Goal: Contribute content: Add original content to the website for others to see

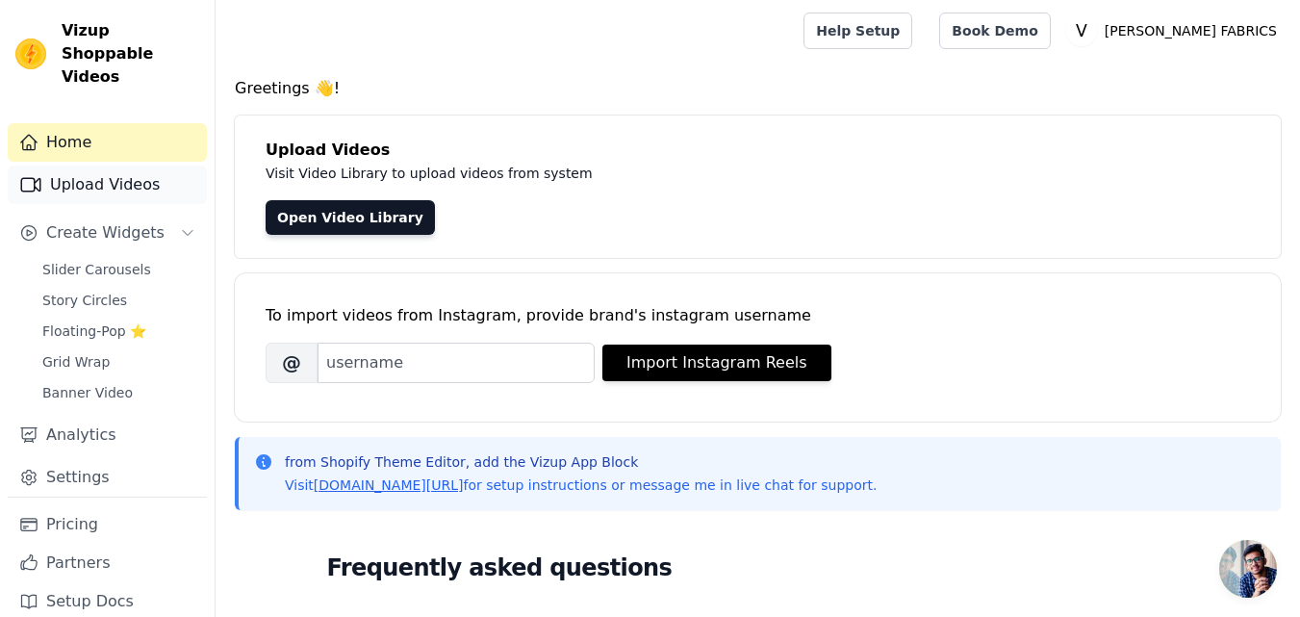
click at [109, 168] on link "Upload Videos" at bounding box center [107, 185] width 199 height 38
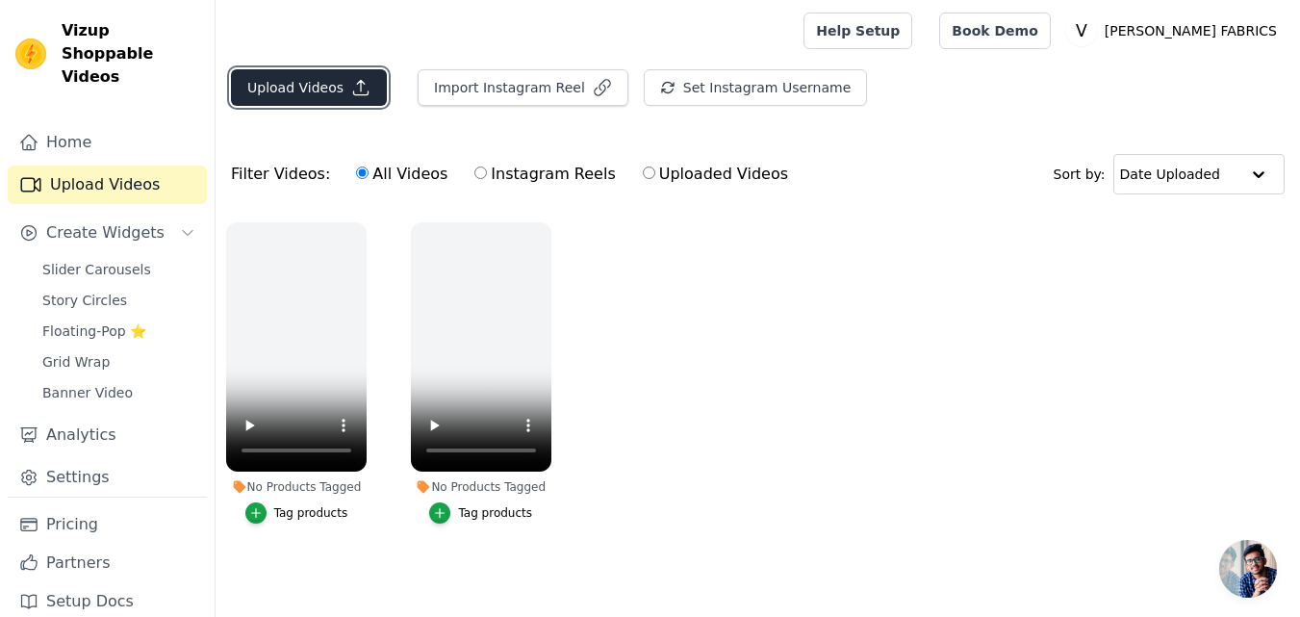
click at [314, 91] on button "Upload Videos" at bounding box center [309, 87] width 156 height 37
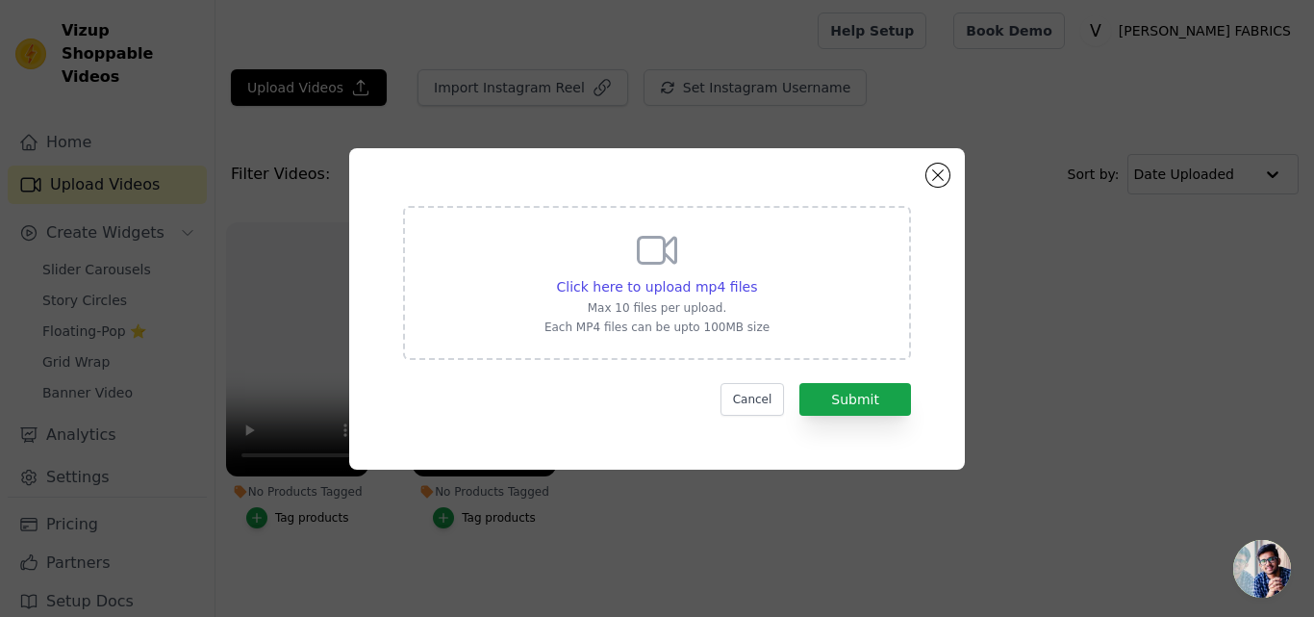
click at [668, 248] on icon at bounding box center [657, 250] width 46 height 46
click at [756, 276] on input "Click here to upload mp4 files Max 10 files per upload. Each MP4 files can be u…" at bounding box center [756, 276] width 1 height 1
type input "C:\fakepath\7131-Reels.mp4"
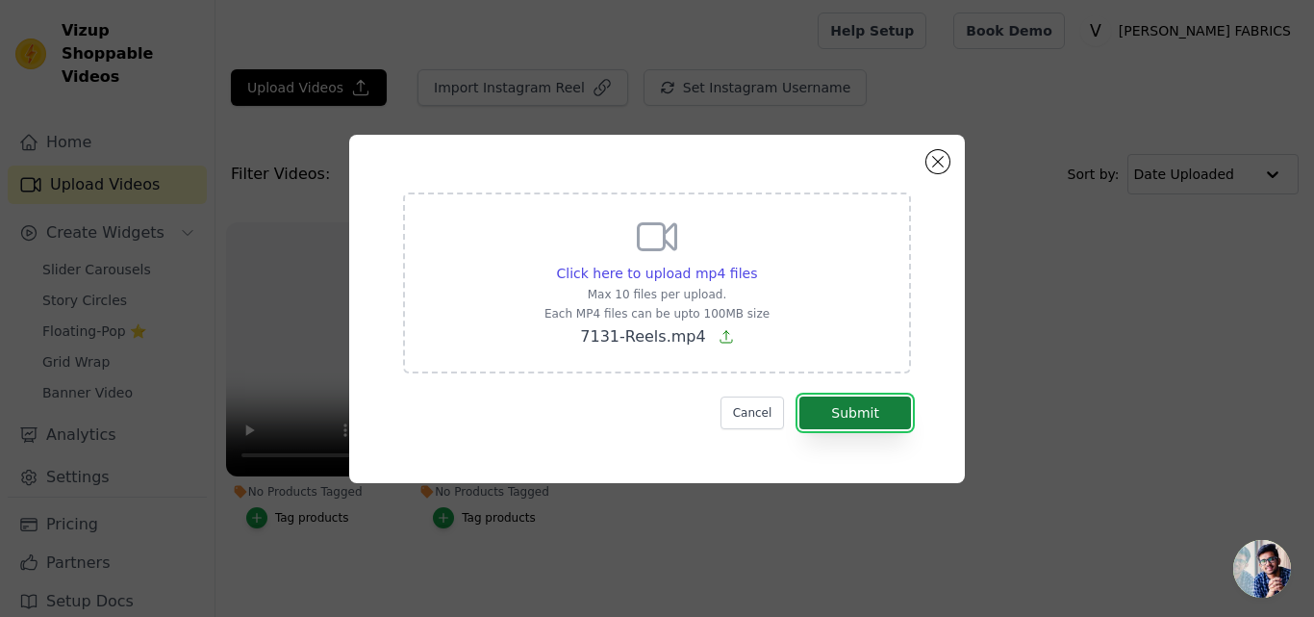
click at [878, 420] on button "Submit" at bounding box center [856, 412] width 112 height 33
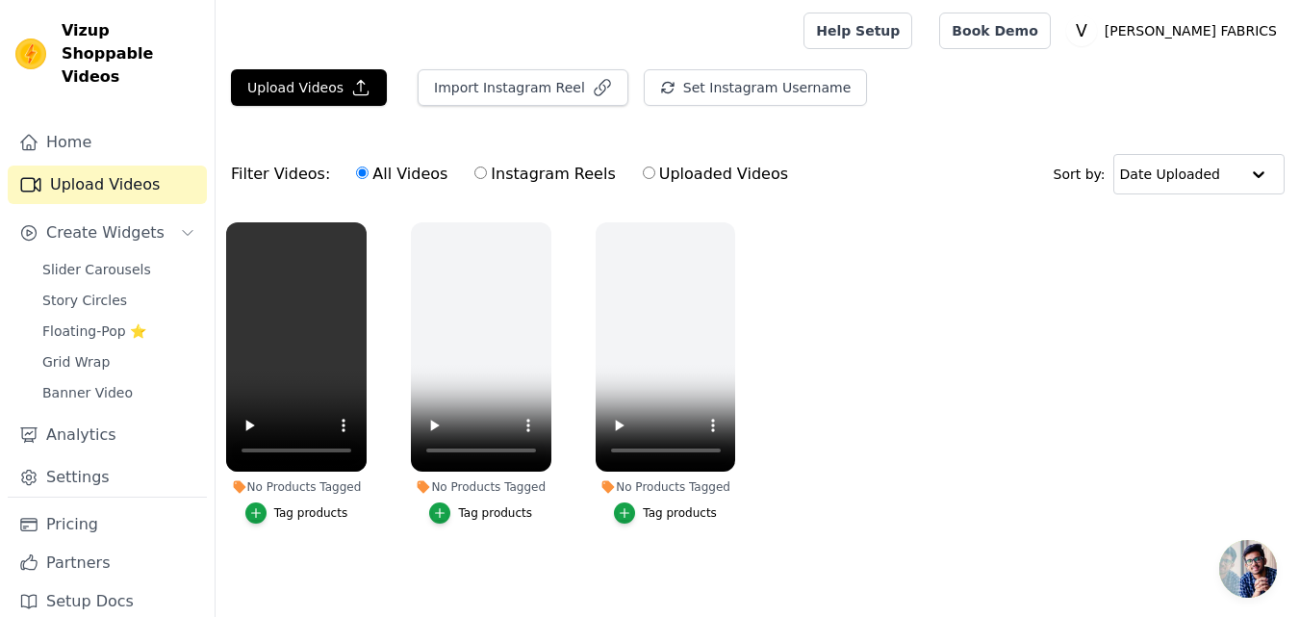
click at [280, 517] on div "Tag products" at bounding box center [311, 512] width 74 height 15
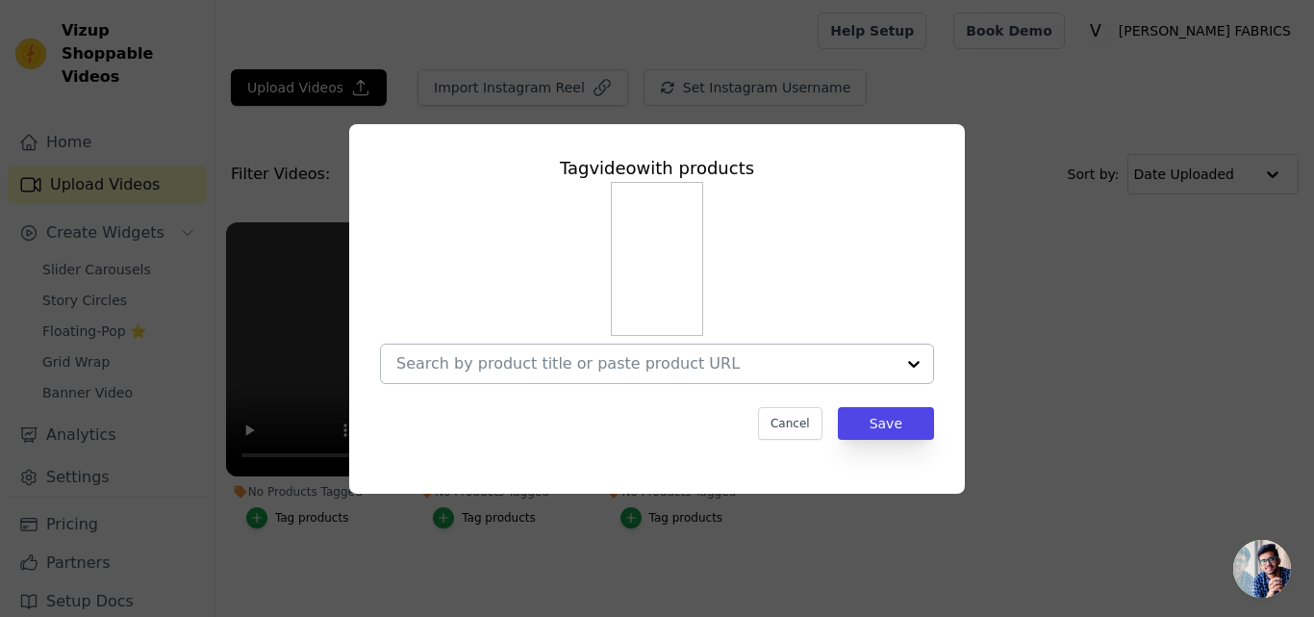
click at [632, 362] on input "No Products Tagged Tag video with products Cancel Save Tag products" at bounding box center [645, 363] width 498 height 18
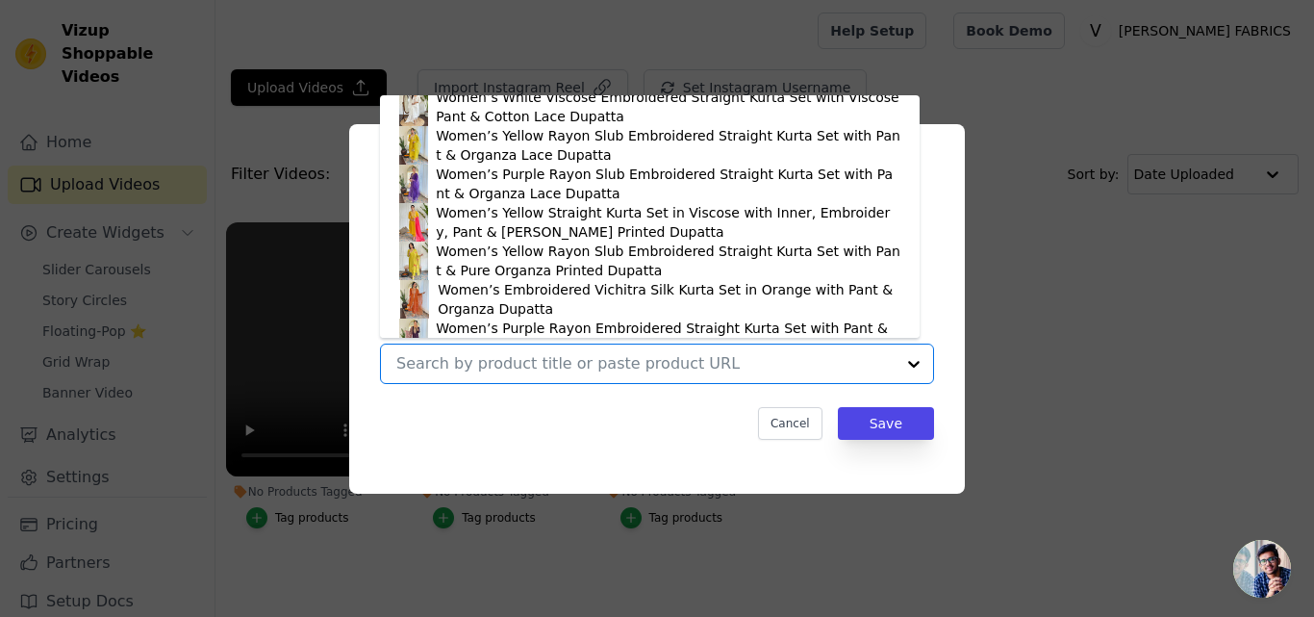
scroll to position [3606, 0]
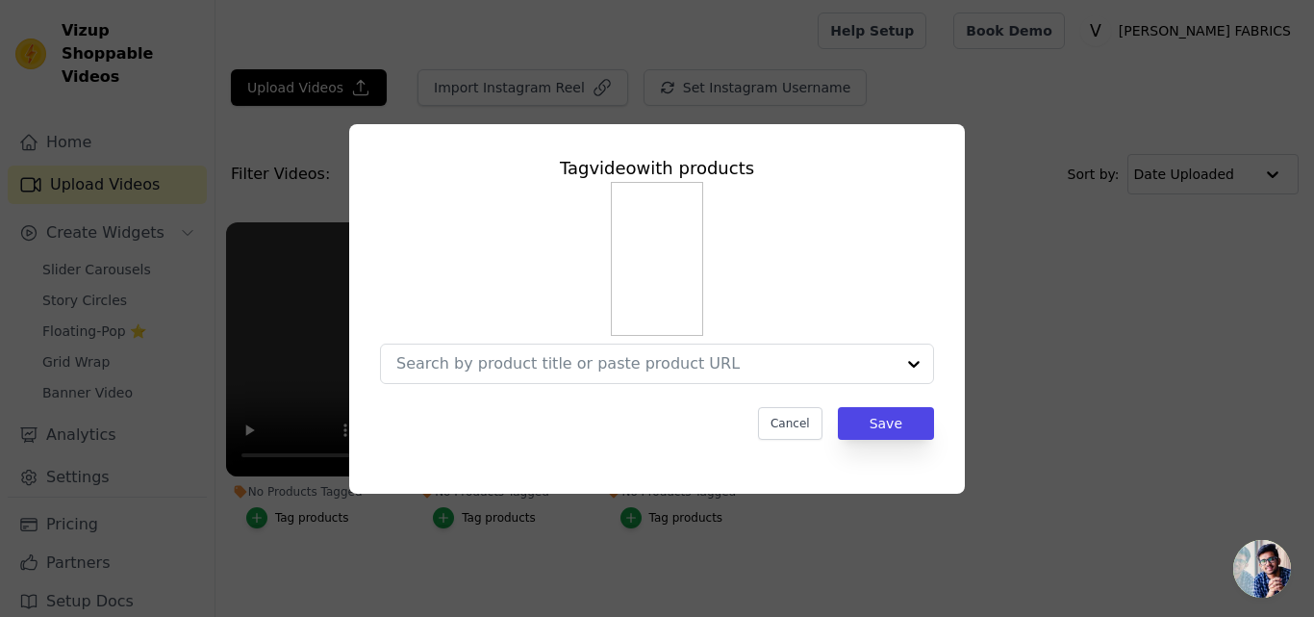
click at [319, 385] on div "Tag video with products Cancel Save" at bounding box center [657, 308] width 1253 height 431
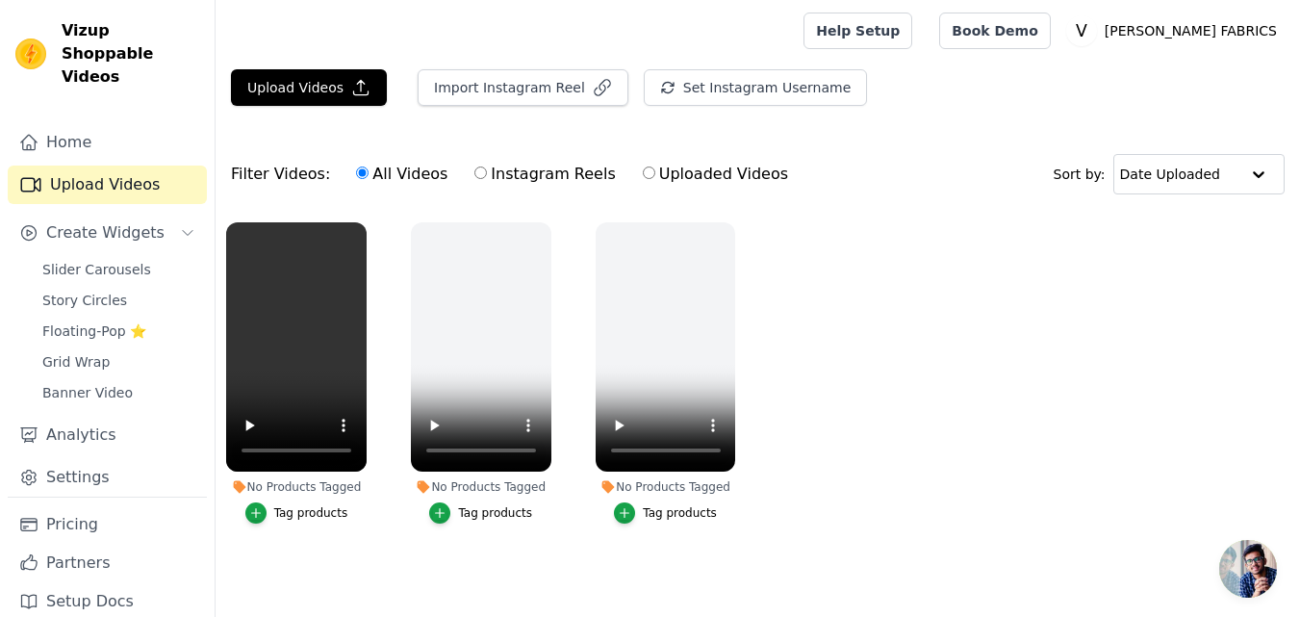
click at [326, 511] on div "Tag products" at bounding box center [311, 512] width 74 height 15
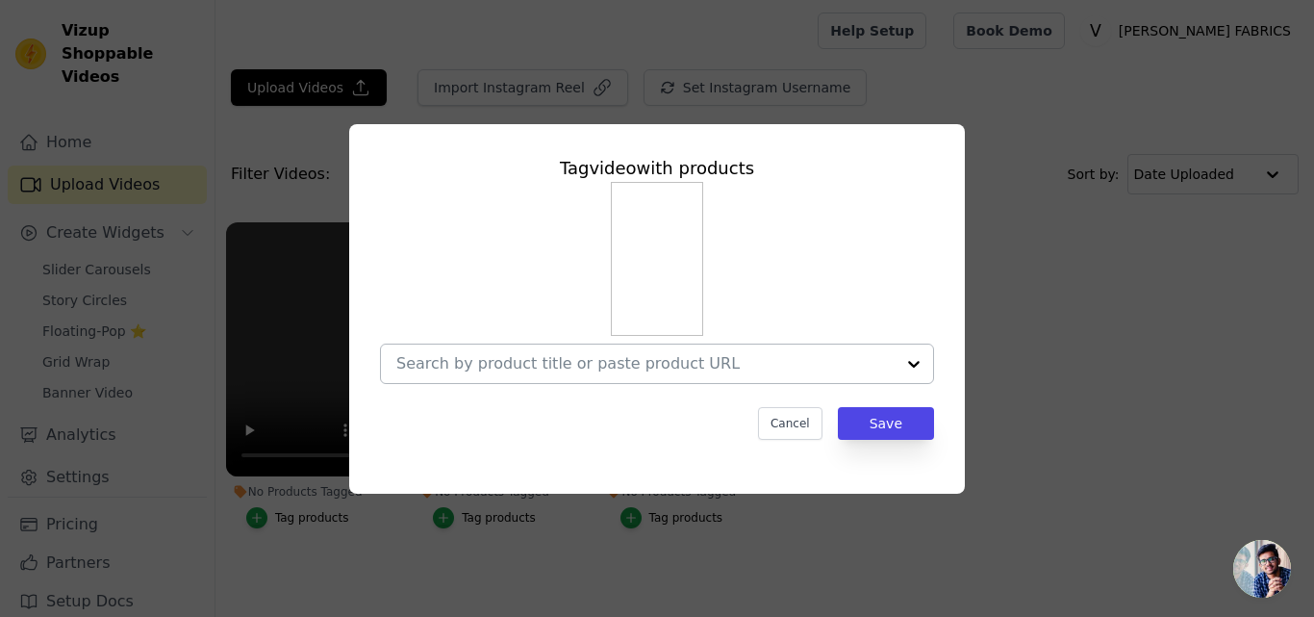
click at [581, 363] on input "No Products Tagged Tag video with products Cancel Save Tag products" at bounding box center [645, 363] width 498 height 18
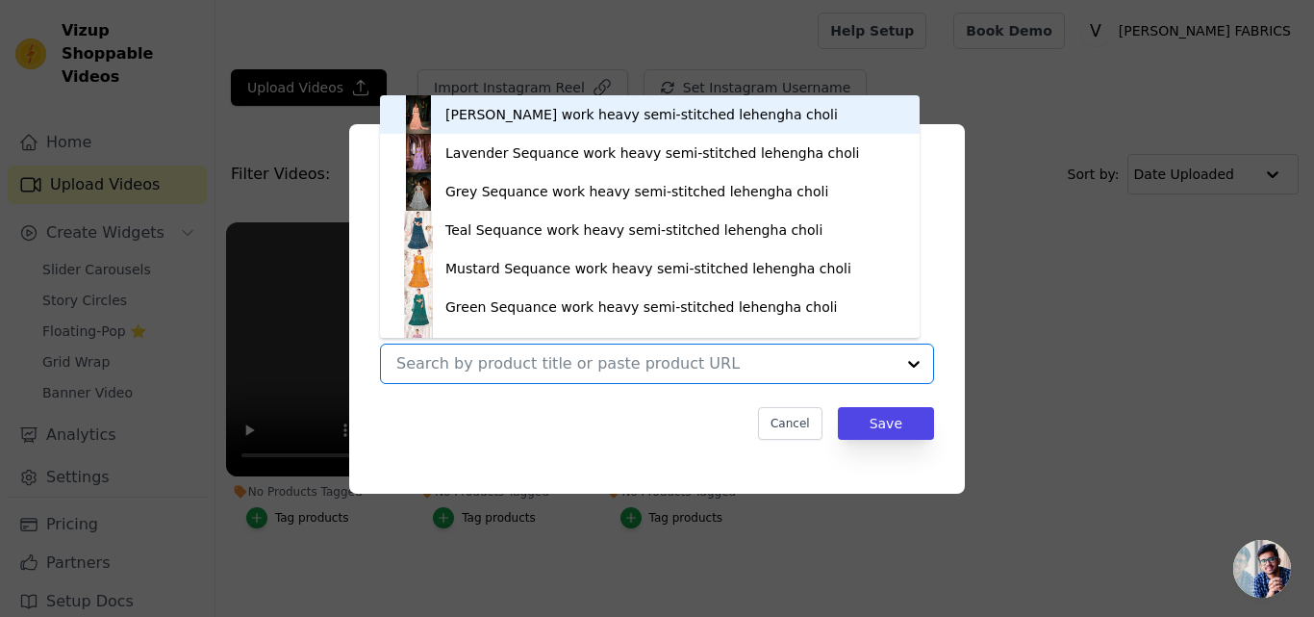
paste input "https://varniethnics.com/products/kutchi-gamthi-peplum-top-with-gota-patti-blac…"
type input "https://varniethnics.com/products/kutchi-gamthi-peplum-top-with-gota-patti-blac…"
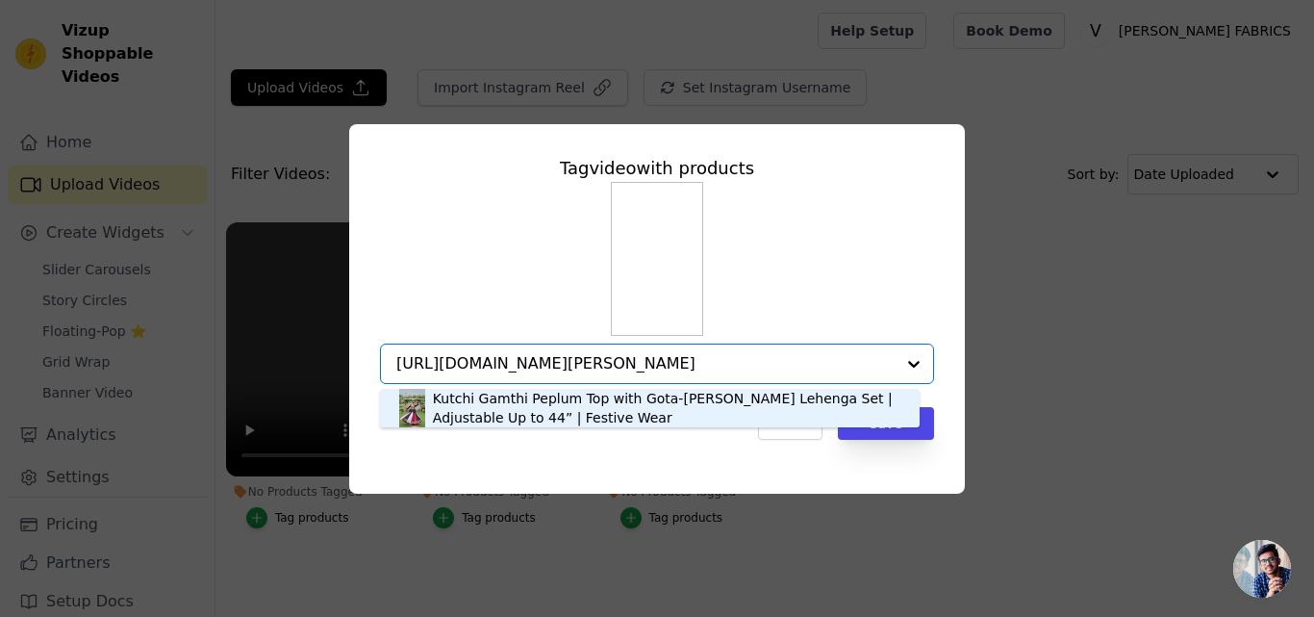
click at [612, 414] on div "Kutchi Gamthi Peplum Top with Gota-Patti Maroon Lehenga Set | Adjustable Up to …" at bounding box center [667, 408] width 468 height 38
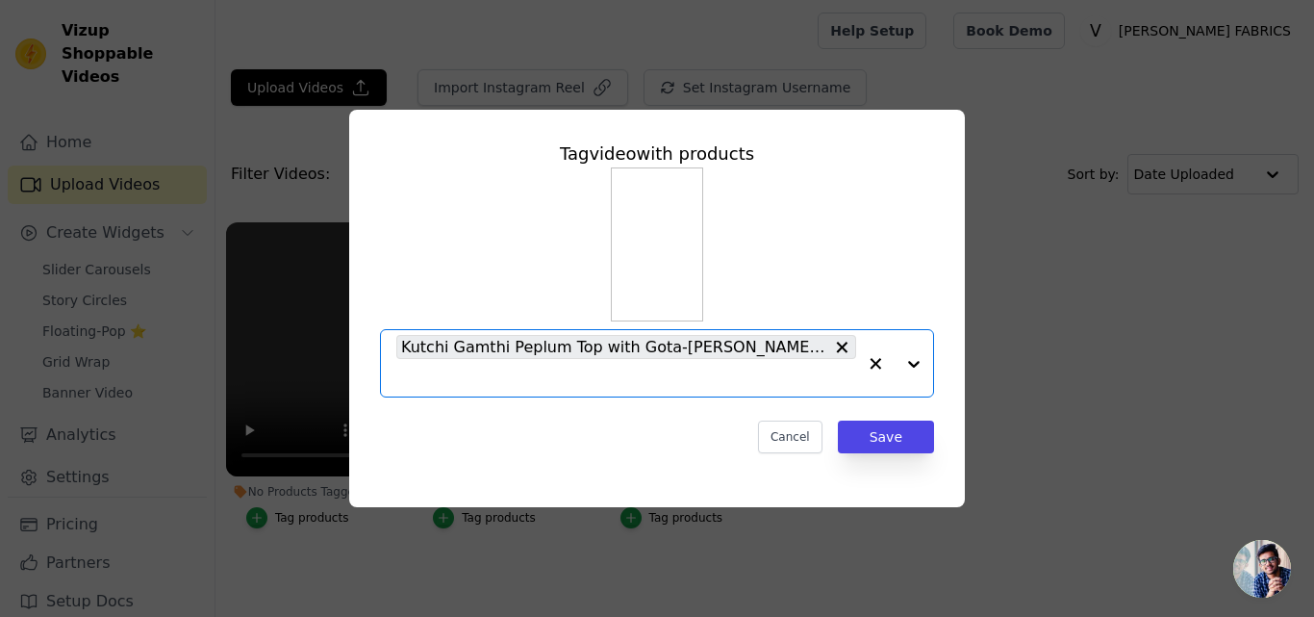
paste input "https://varniethnics.com/products/kutchi-gamthi-peplum-top-with-gota-patti-blac…"
type input "https://varniethnics.com/products/kutchi-gamthi-peplum-top-with-gota-patti-blac…"
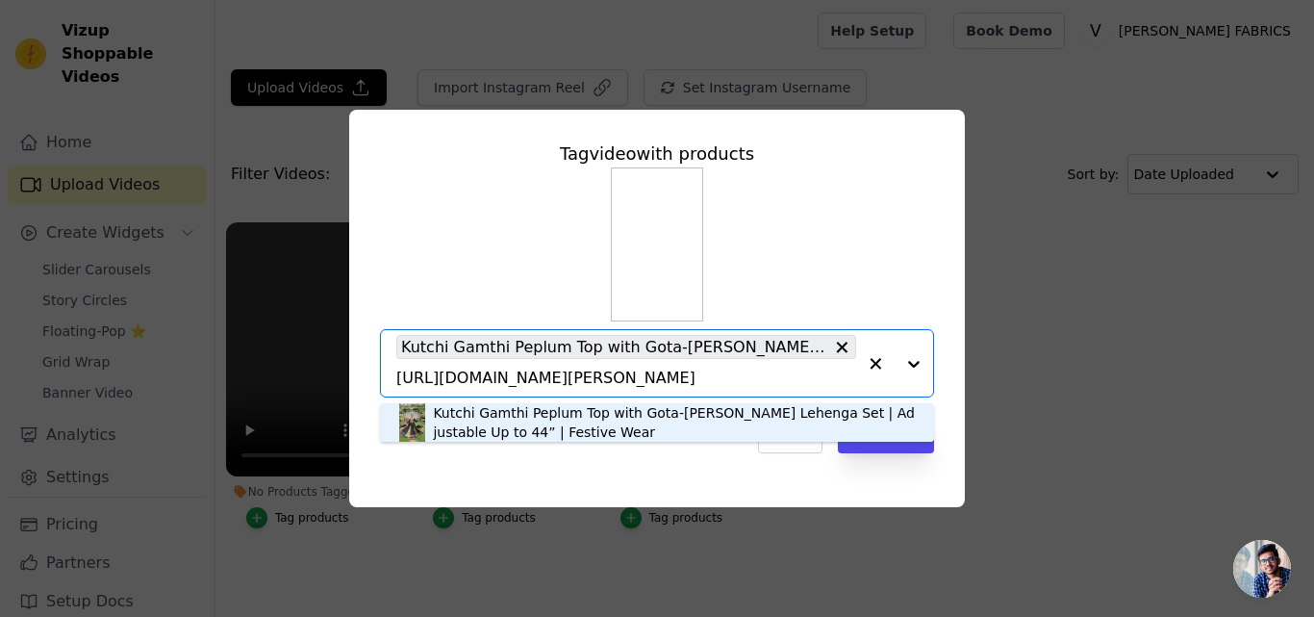
click at [861, 413] on div "Kutchi Gamthi Peplum Top with Gota-Patti Black Lehenga Set | Adjustable Up to 4…" at bounding box center [674, 422] width 482 height 38
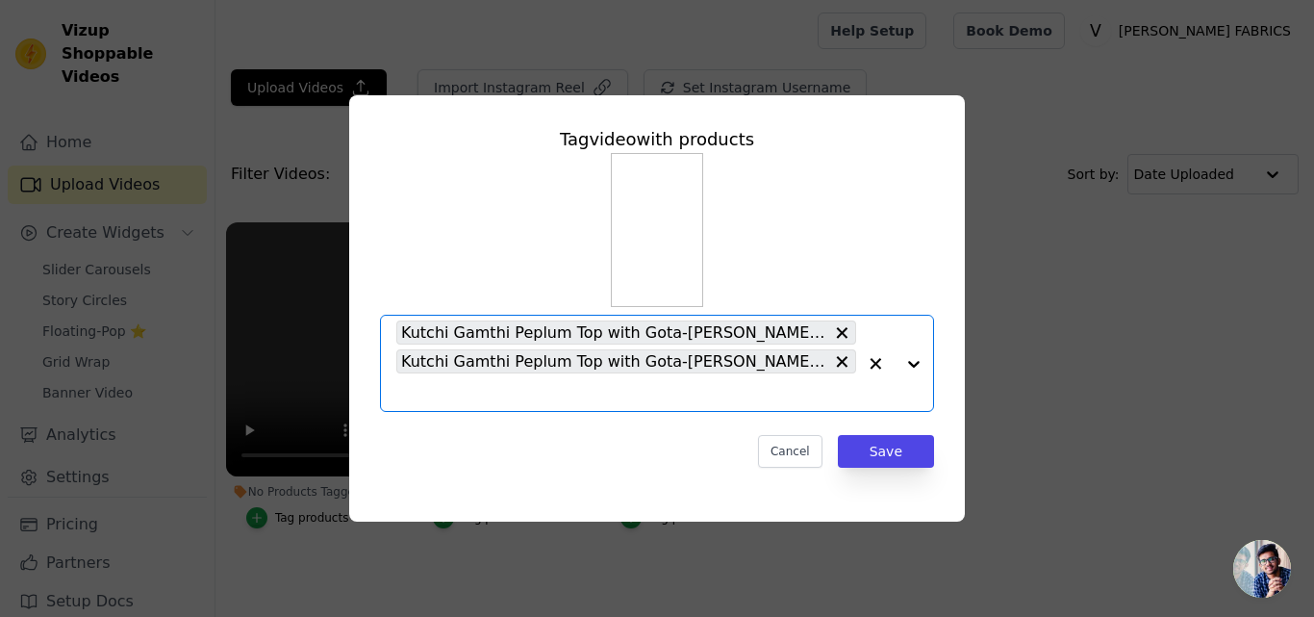
scroll to position [0, 0]
paste input "https://varniethnics.com/products/kutchi-gamthi-peplum-top-with-gota-patti-pink…"
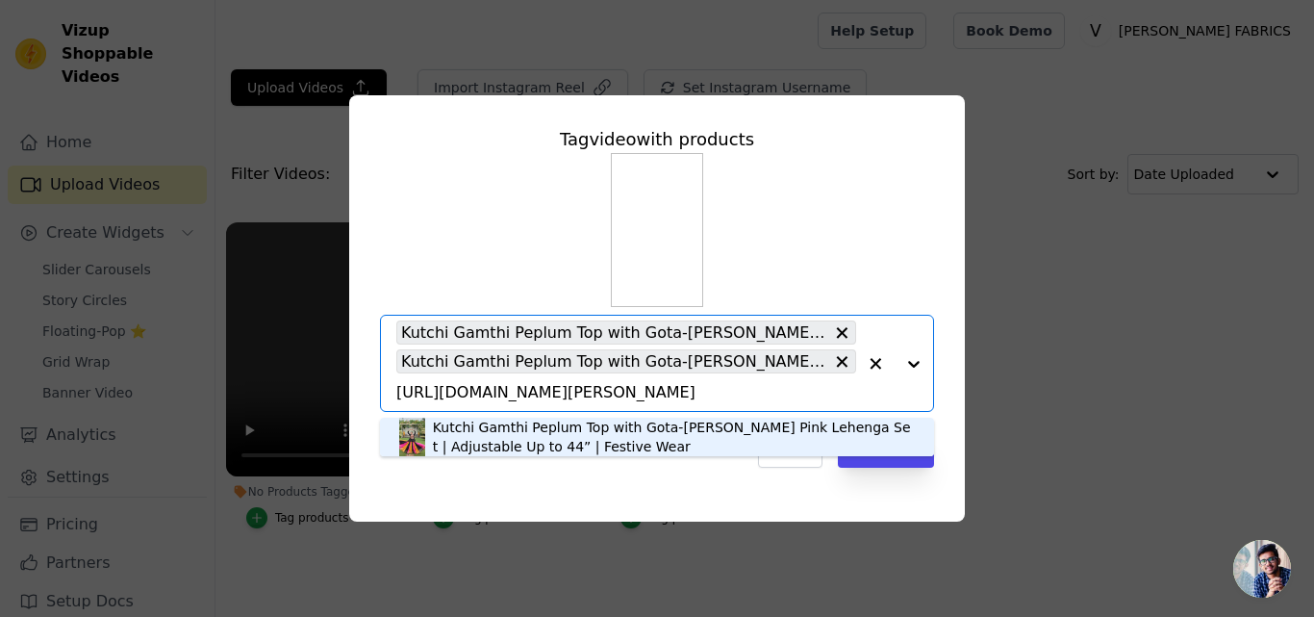
type input "https://varniethnics.com/products/kutchi-gamthi-peplum-top-with-gota-patti-pink…"
click at [754, 417] on div "Tag video with products Kutchi Gamthi Peplum Top with Gota-Patti Pink Lehenga S…" at bounding box center [657, 297] width 585 height 372
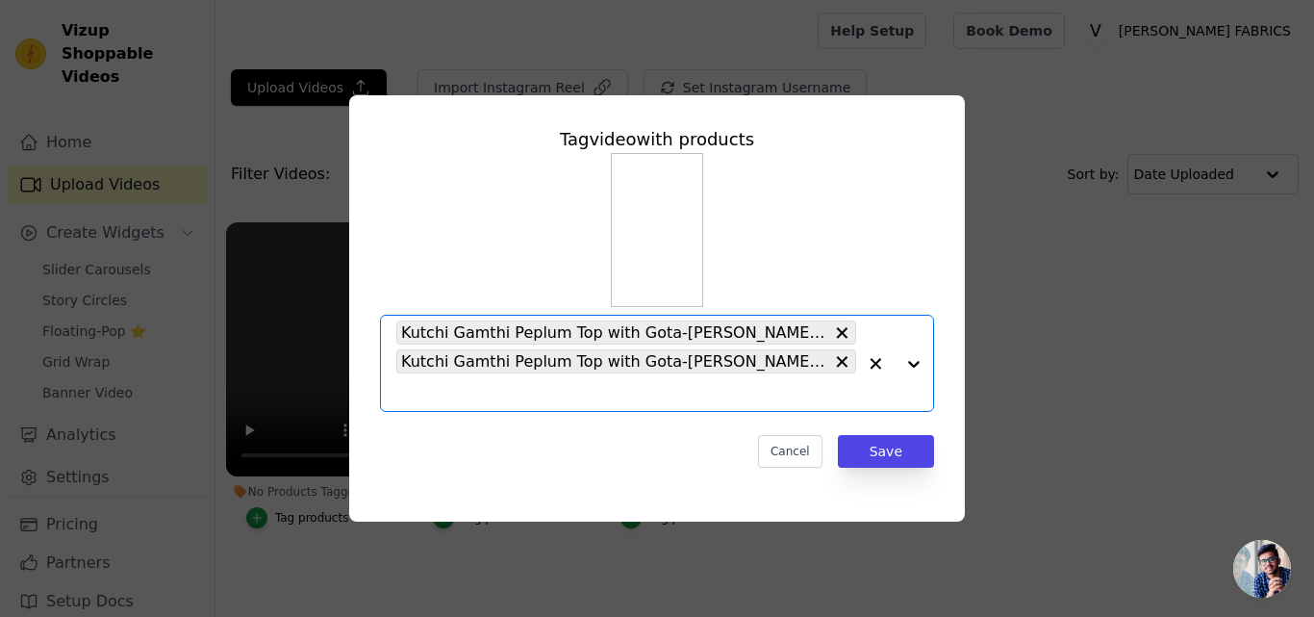
click at [470, 387] on input "No Products Tagged Tag video with products Option Kutchi Gamthi Peplum Top with…" at bounding box center [626, 392] width 460 height 18
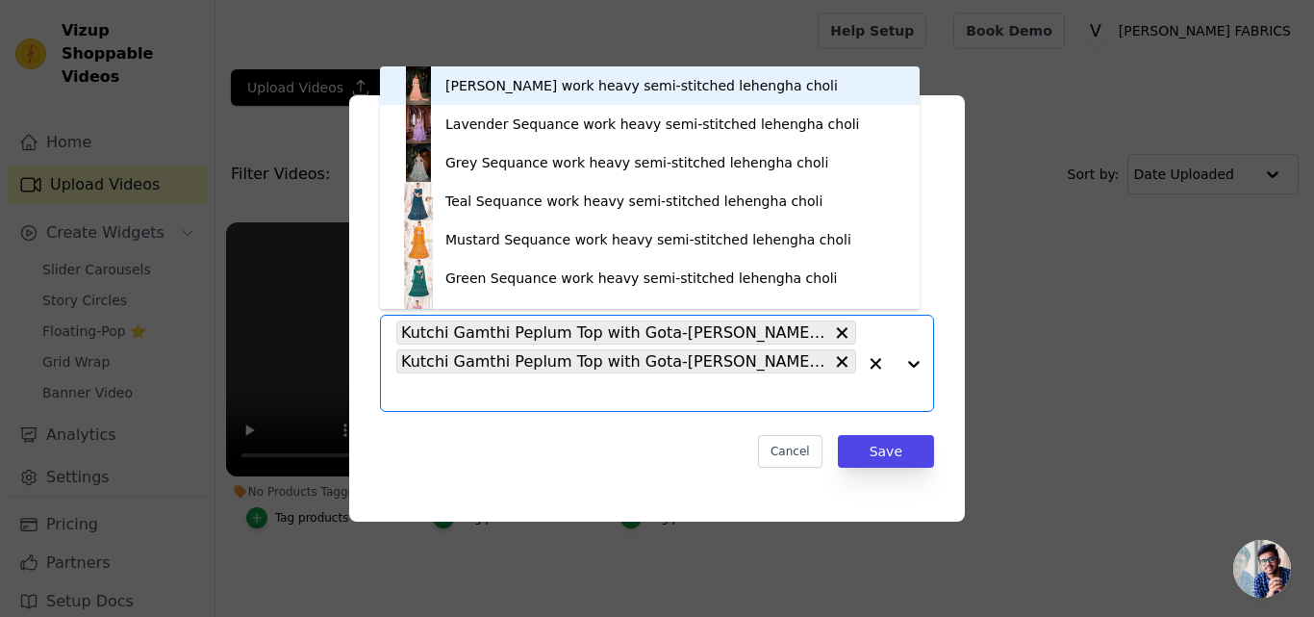
paste input "https://varniethnics.com/products/kutchi-gamthi-peplum-top-with-gota-patti-pero…"
type input "https://varniethnics.com/products/kutchi-gamthi-peplum-top-with-gota-patti-pero…"
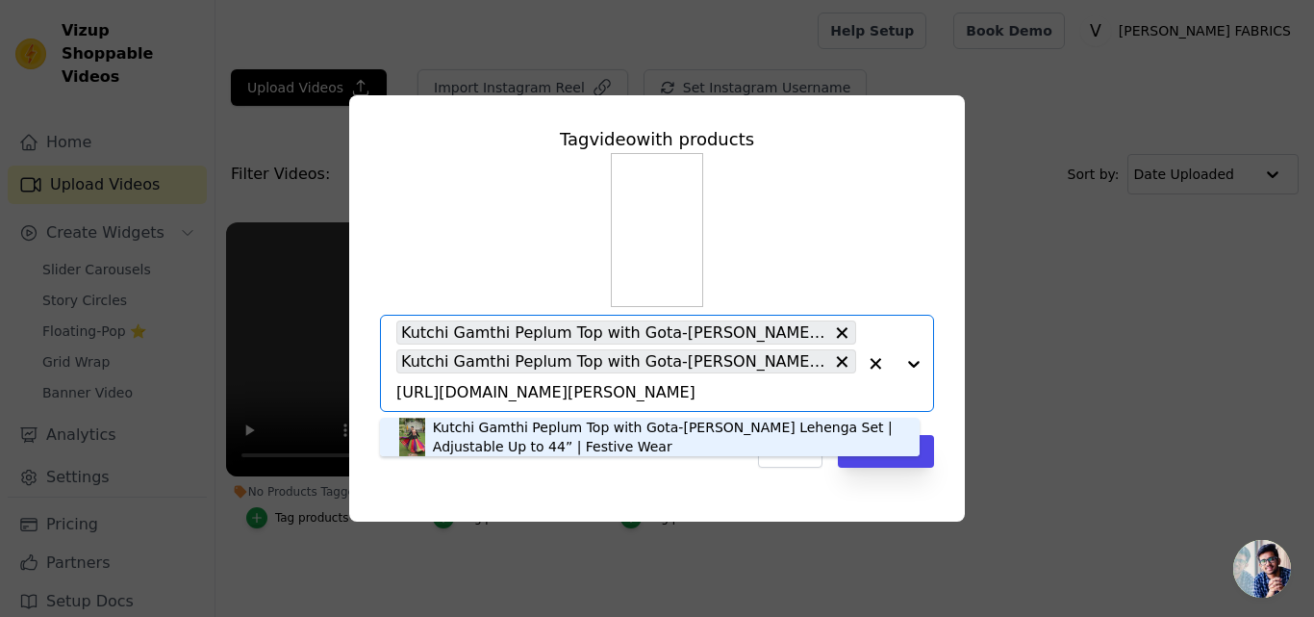
click at [528, 442] on div "Kutchi Gamthi Peplum Top with Gota-Patti Perot Lehenga Set | Adjustable Up to 4…" at bounding box center [667, 437] width 468 height 38
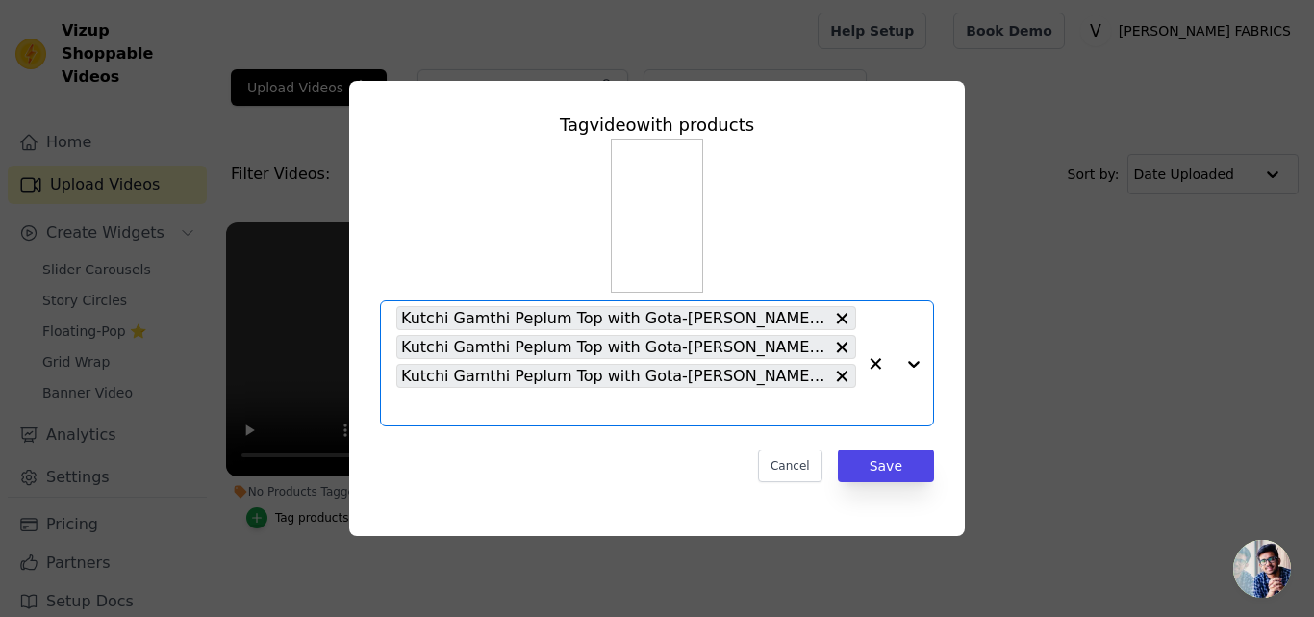
paste input "https://varniethnics.com/products/kutchi-gamthi-peplum-top-with-gota-patti-blac…"
type input "https://varniethnics.com/products/kutchi-gamthi-peplum-top-with-gota-patti-blac…"
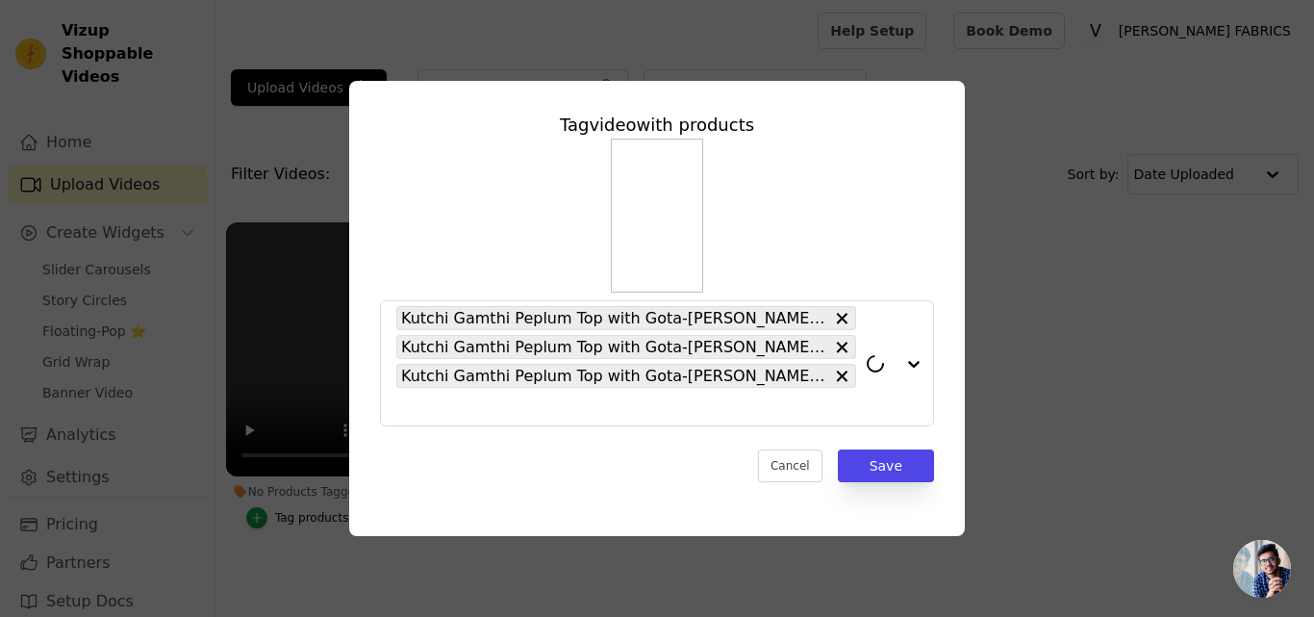
click at [580, 471] on div "Cancel Save" at bounding box center [657, 465] width 554 height 33
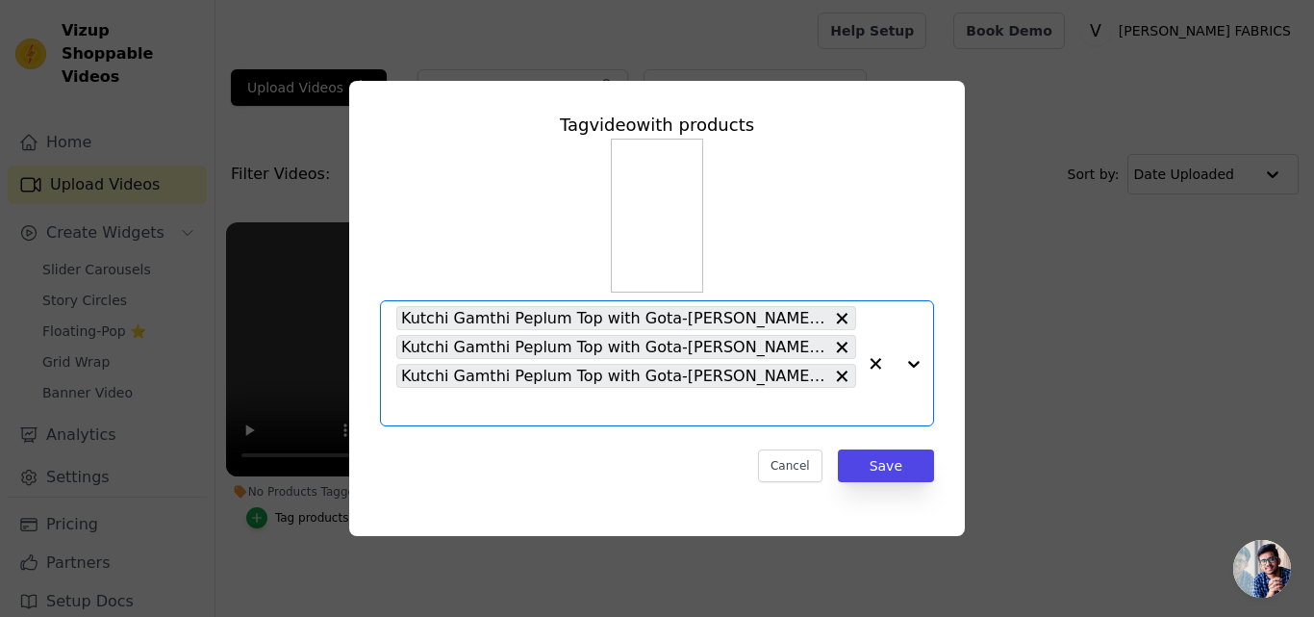
click at [580, 409] on input "No Products Tagged Tag video with products Option Kutchi Gamthi Peplum Top with…" at bounding box center [626, 406] width 460 height 18
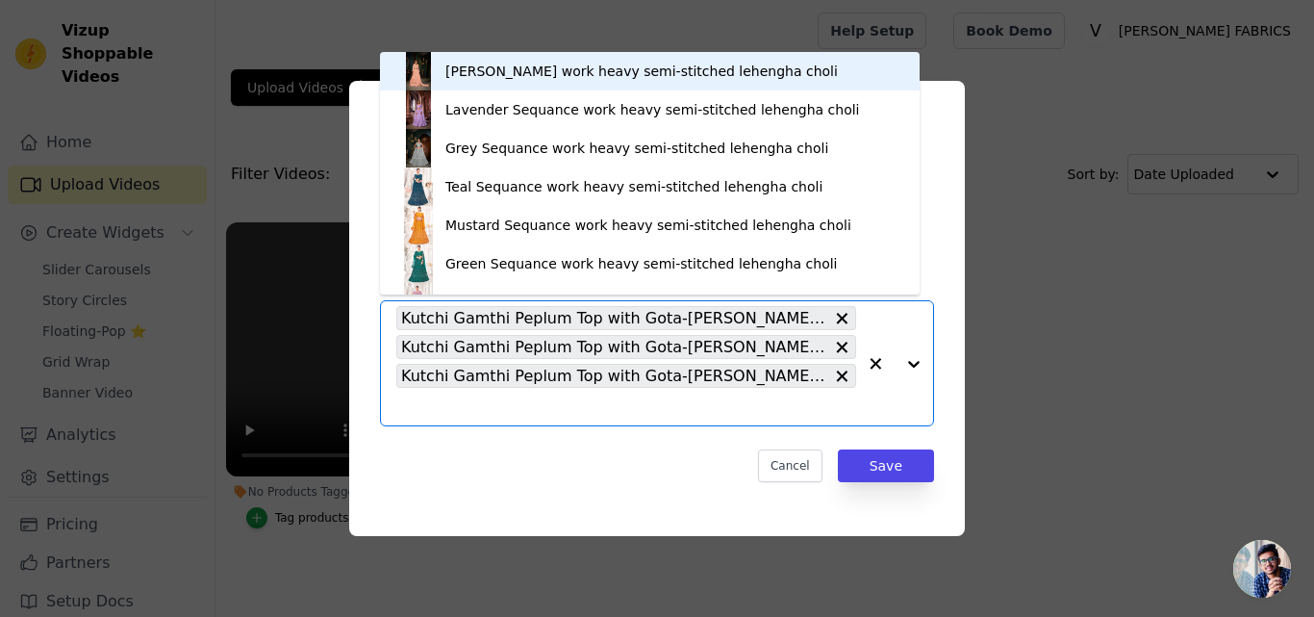
paste input "https://varniethnics.com/products/kutchi-gamthi-peplum-top-with-gota-patti-blac…"
type input "https://varniethnics.com/products/kutchi-gamthi-peplum-top-with-gota-patti-blac…"
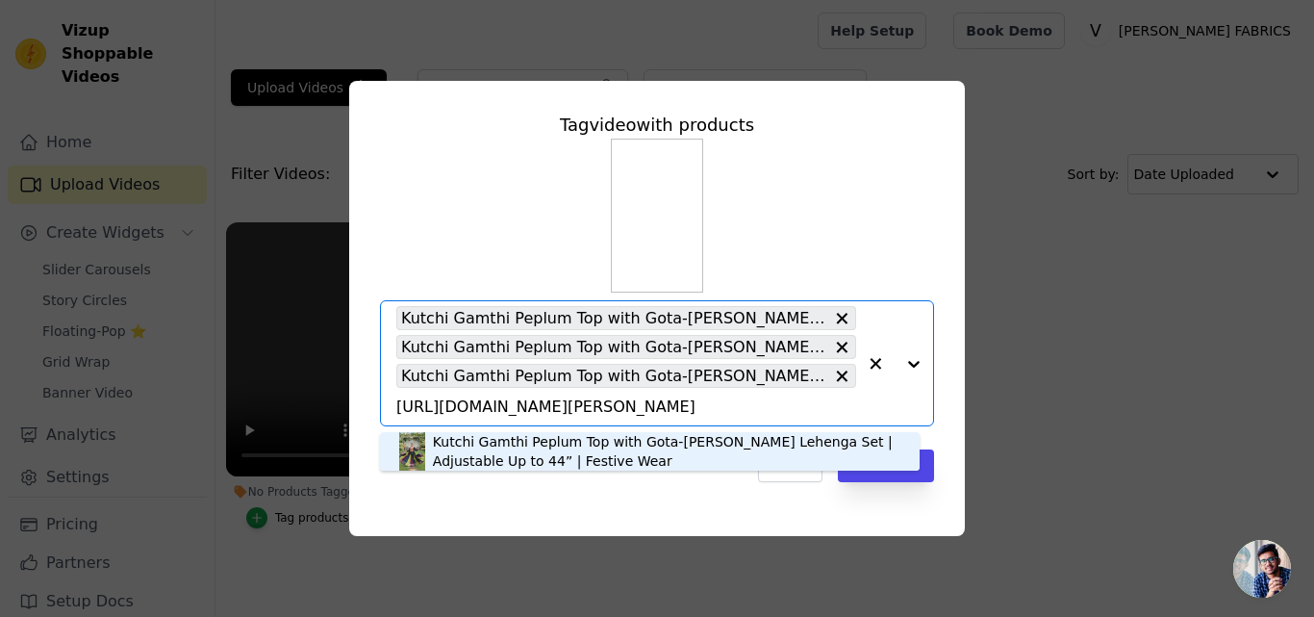
click at [776, 458] on div "Kutchi Gamthi Peplum Top with Gota-Patti Black Lehenga Set | Adjustable Up to 4…" at bounding box center [667, 451] width 468 height 38
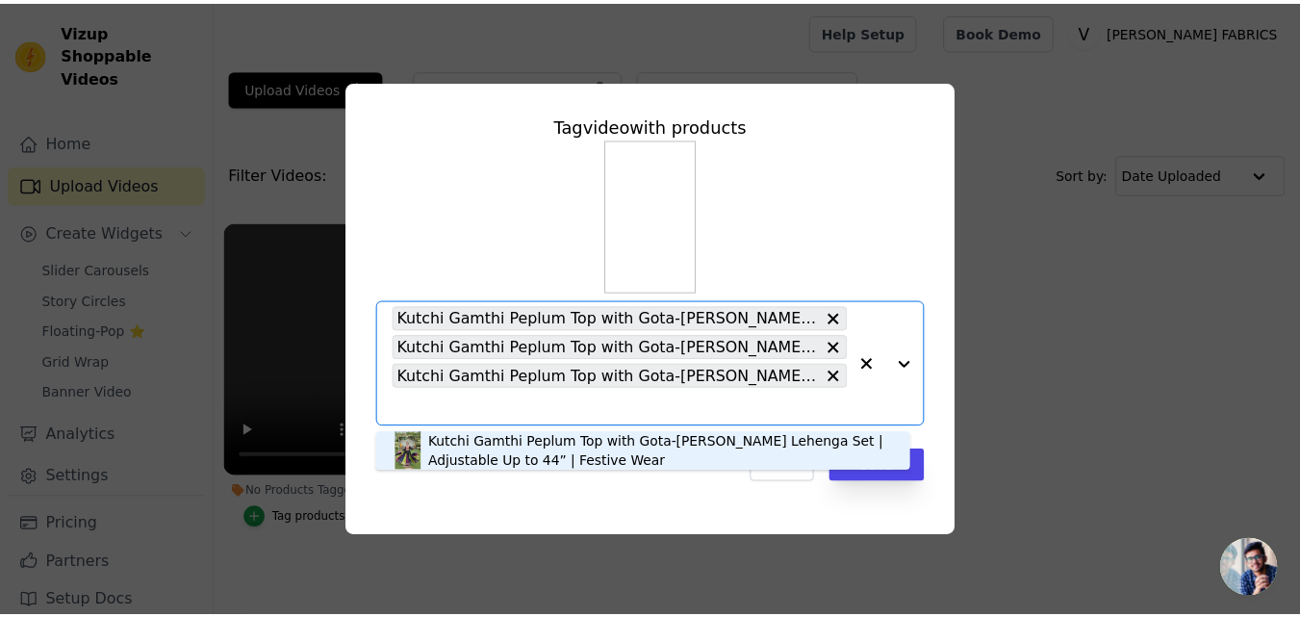
scroll to position [0, 0]
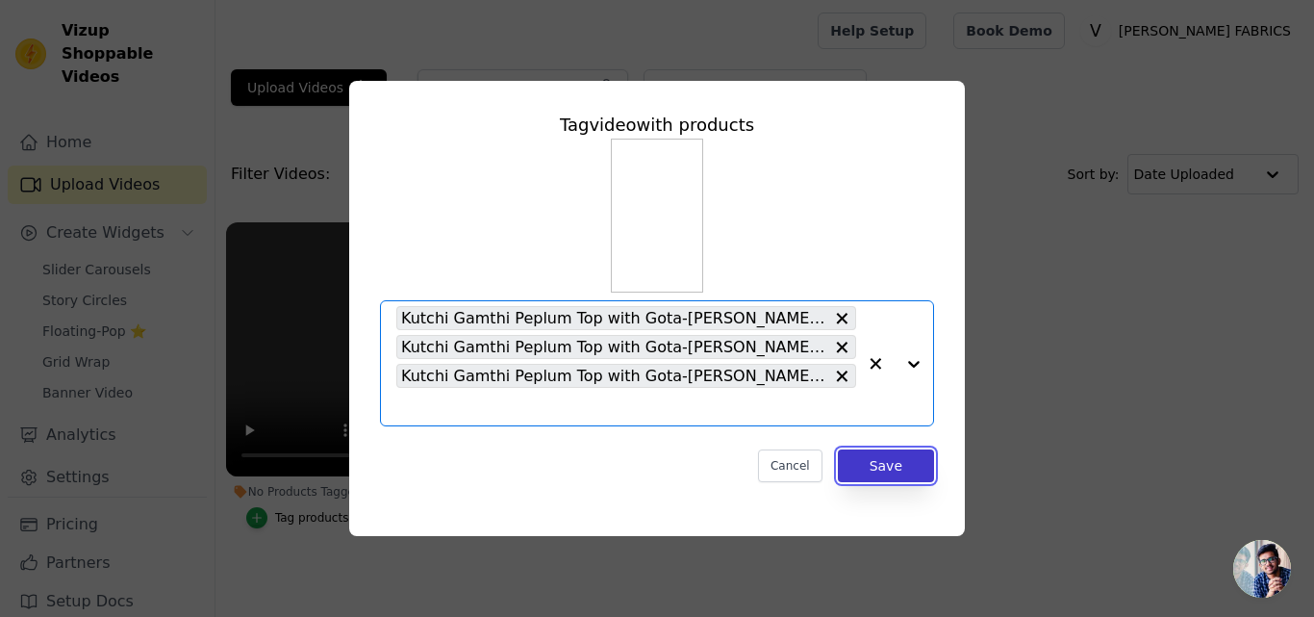
click at [884, 469] on button "Save" at bounding box center [886, 465] width 96 height 33
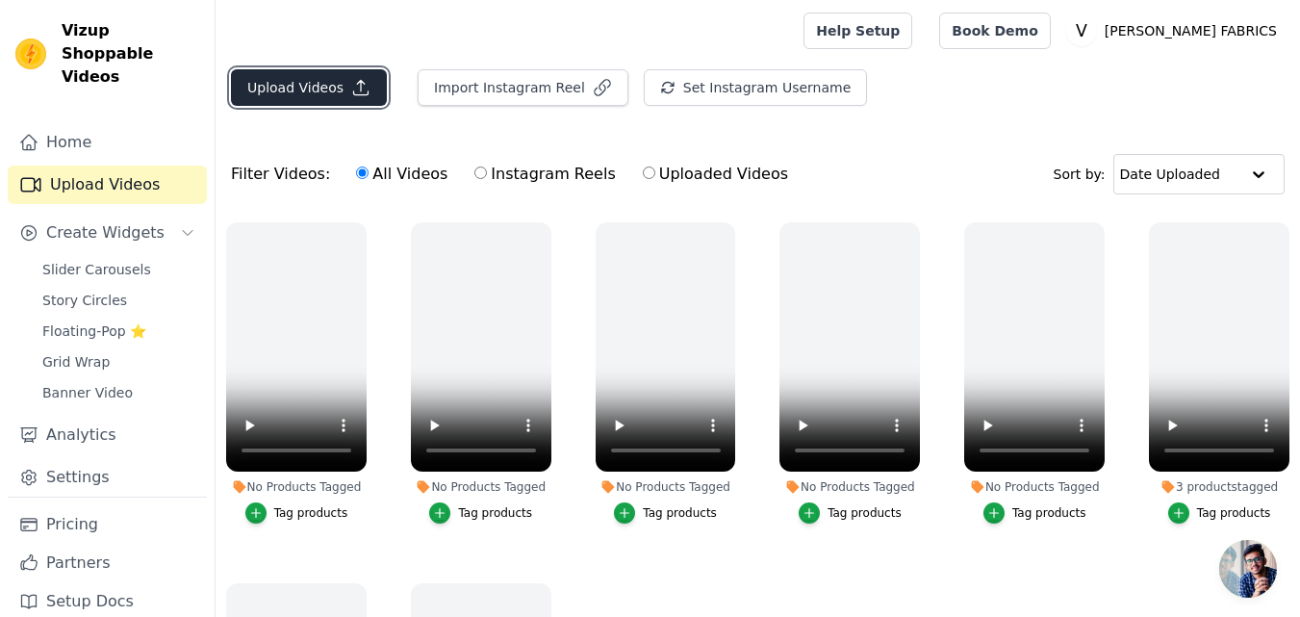
click at [279, 89] on button "Upload Videos" at bounding box center [309, 87] width 156 height 37
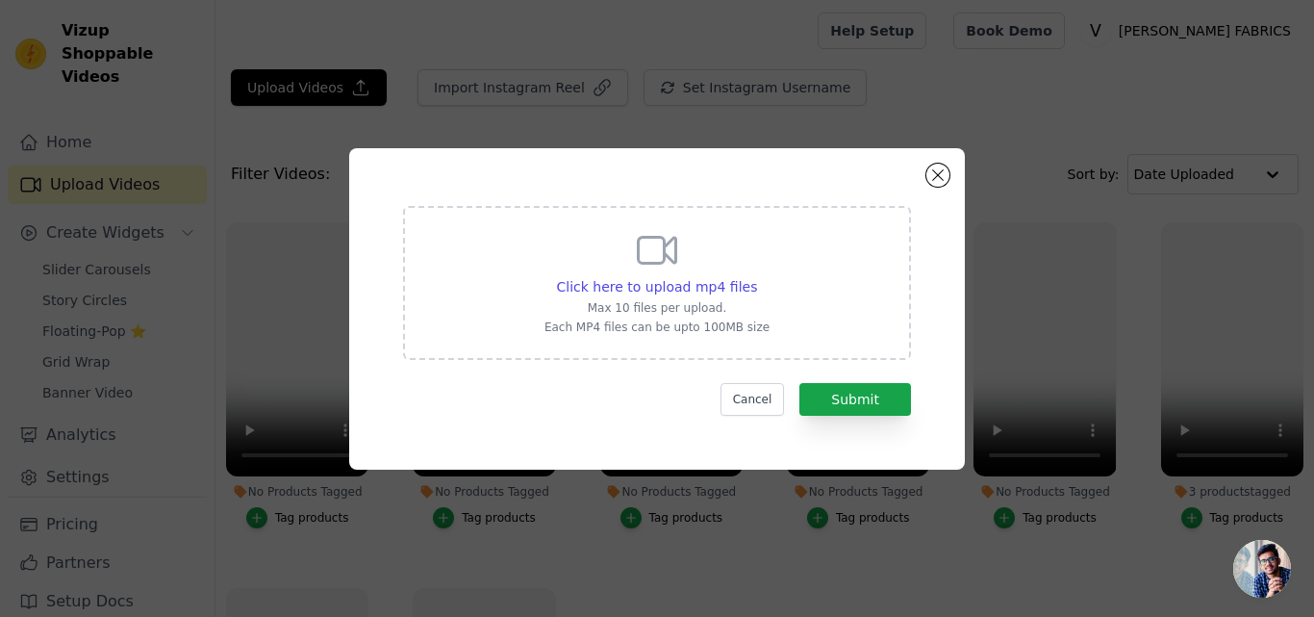
click at [696, 260] on div "Click here to upload mp4 files Max 10 files per upload. Each MP4 files can be u…" at bounding box center [657, 281] width 225 height 108
click at [756, 276] on input "Click here to upload mp4 files Max 10 files per upload. Each MP4 files can be u…" at bounding box center [756, 276] width 1 height 1
type input "C:\fakepath\7132.mp4"
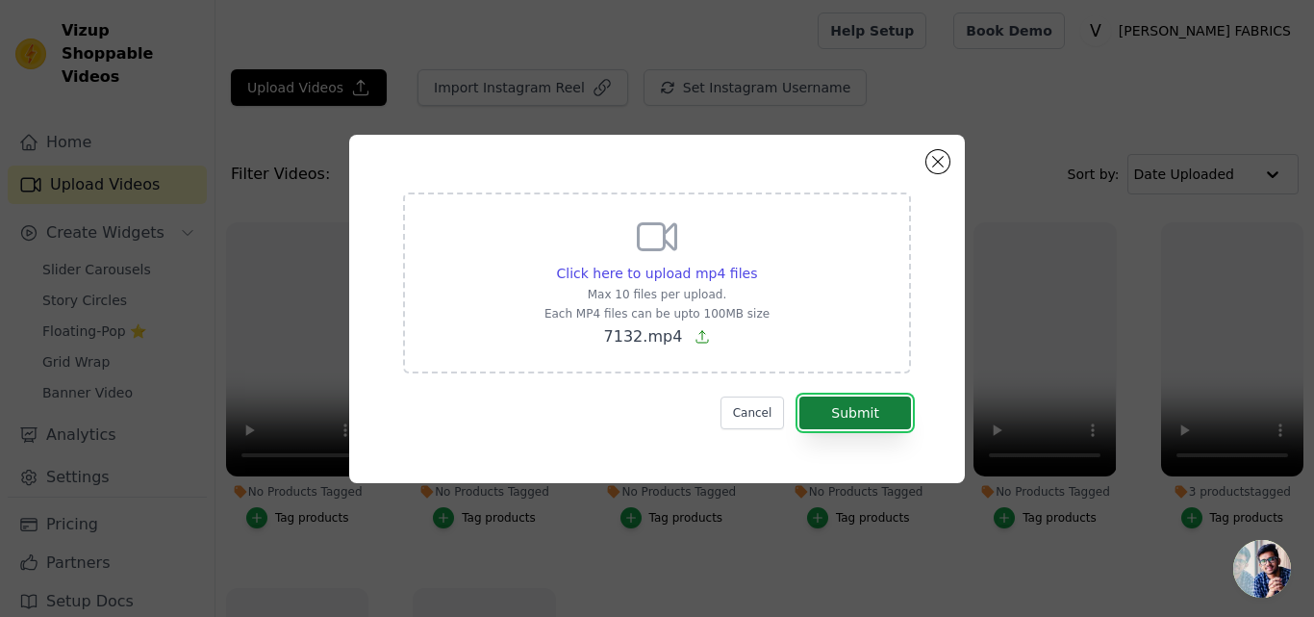
click at [888, 405] on button "Submit" at bounding box center [856, 412] width 112 height 33
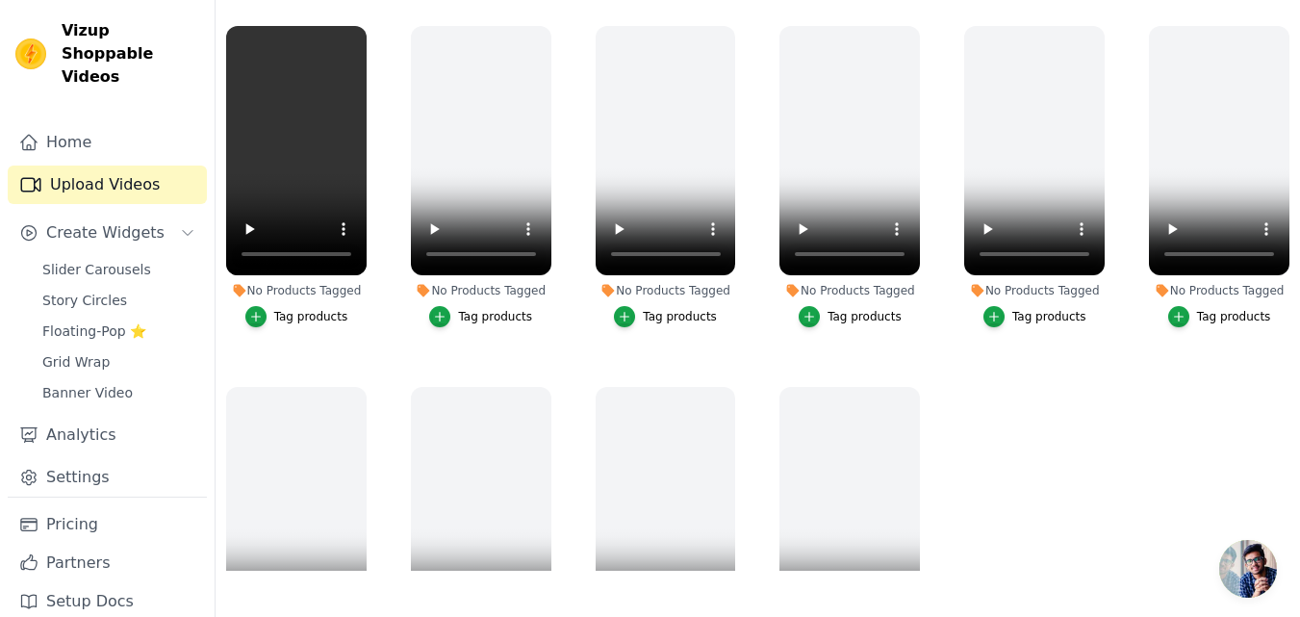
click at [304, 313] on div "Tag products" at bounding box center [311, 316] width 74 height 15
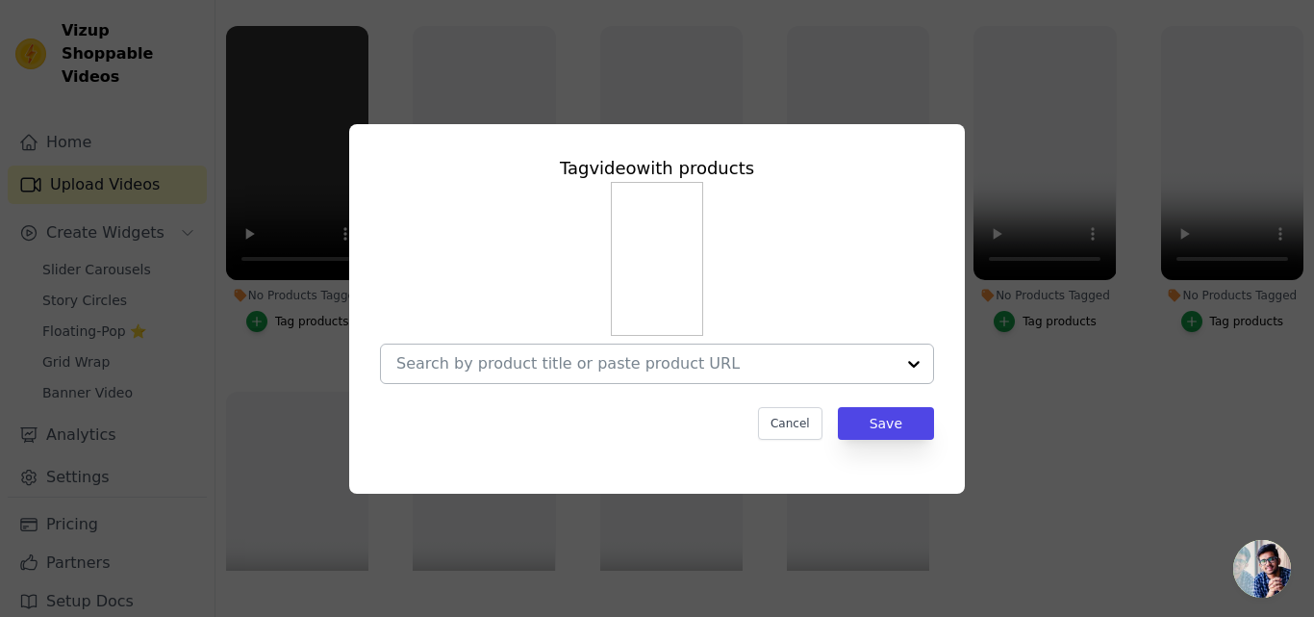
click at [477, 370] on input "No Products Tagged Tag video with products Cancel Save Tag products" at bounding box center [645, 363] width 498 height 18
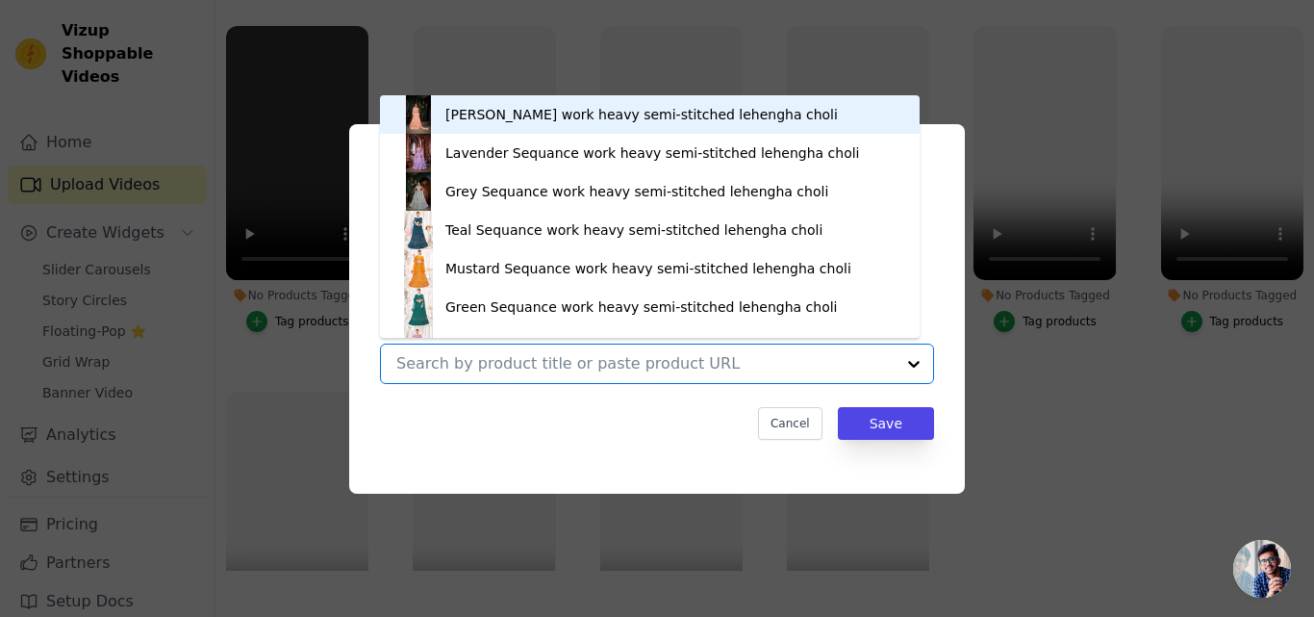
paste input "https://varniethnics.com/products/navratri-special-red-full-stitched-roman-fabr…"
type input "https://varniethnics.com/products/navratri-special-red-full-stitched-roman-fabr…"
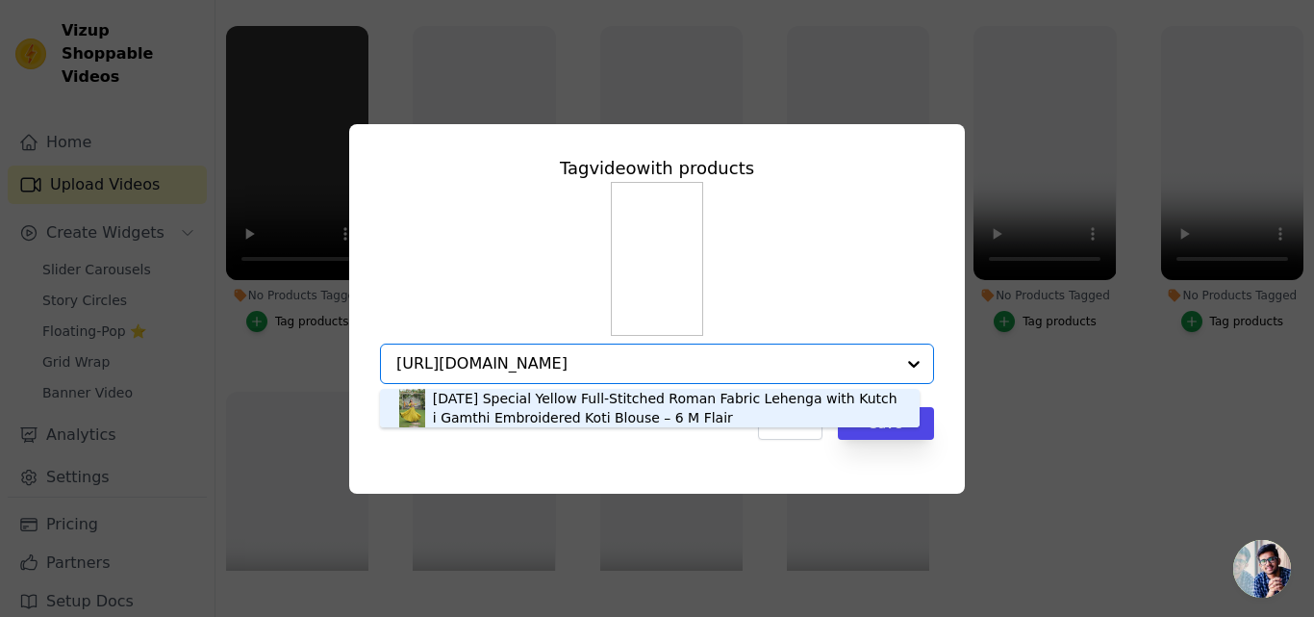
click at [481, 398] on div "Navratri Special Yellow Full-Stitched Roman Fabric Lehenga with Kutchi Gamthi E…" at bounding box center [667, 408] width 468 height 38
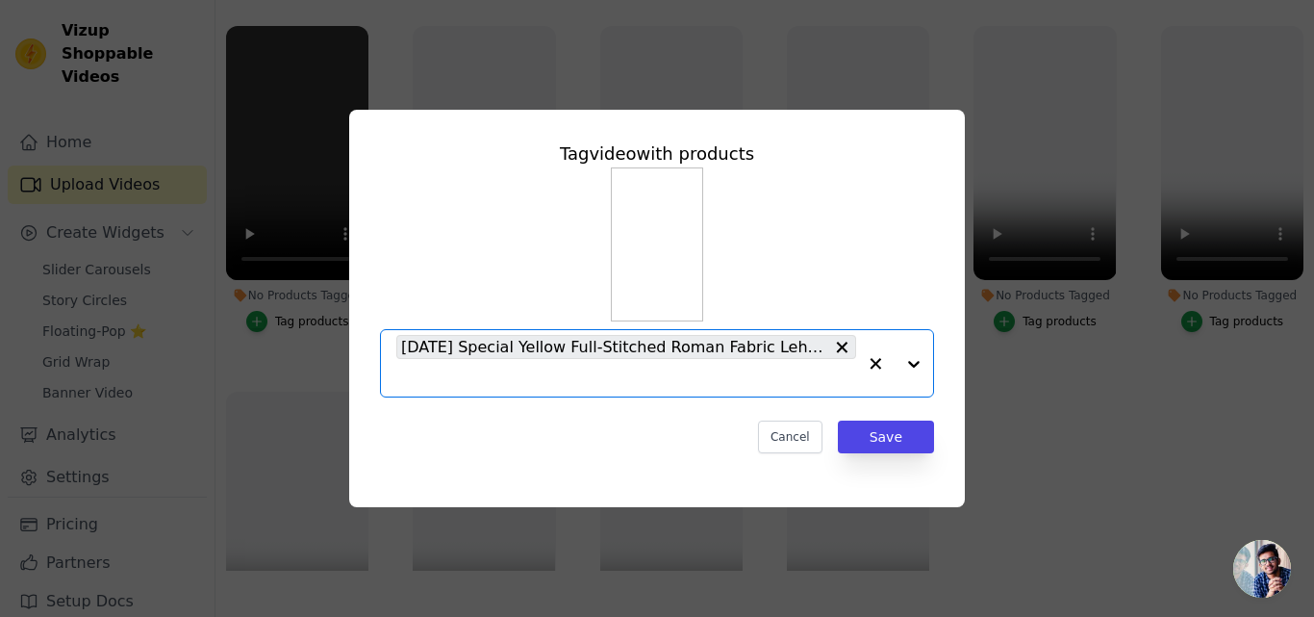
paste input "https://varniethnics.com/products/navratri-special-red-full-stitched-roman-fabr…"
type input "https://varniethnics.com/products/navratri-special-red-full-stitched-roman-fabr…"
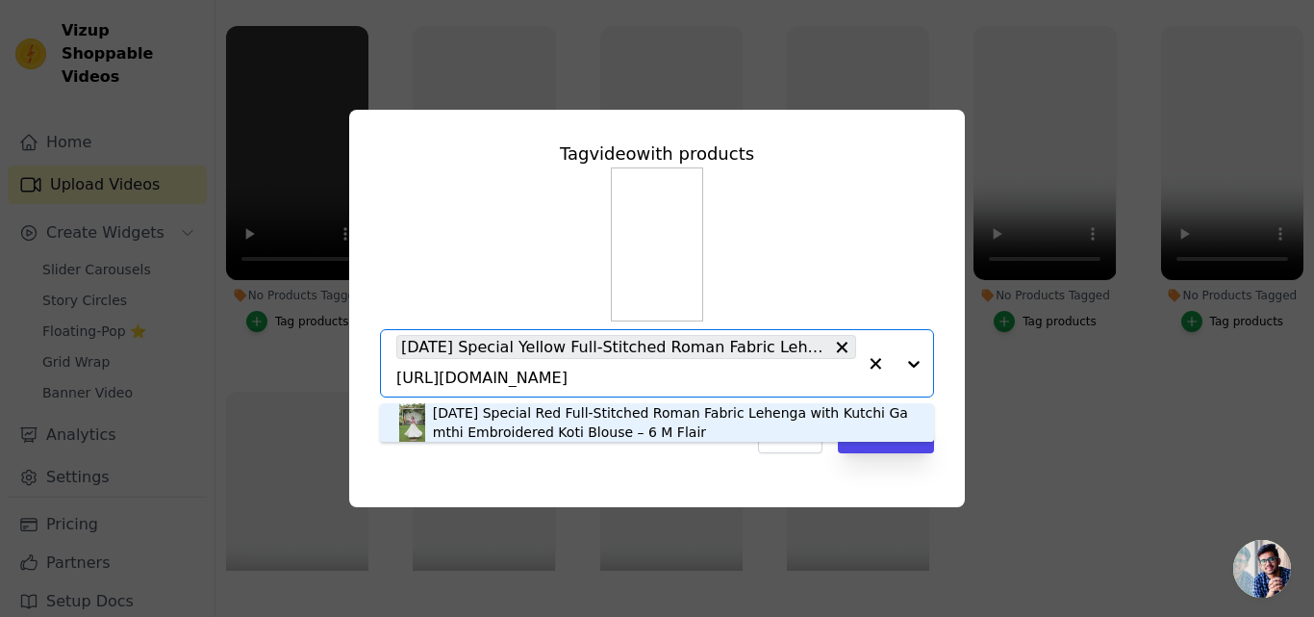
click at [578, 423] on div "Navratri Special Red Full-Stitched Roman Fabric Lehenga with Kutchi Gamthi Embr…" at bounding box center [674, 422] width 482 height 38
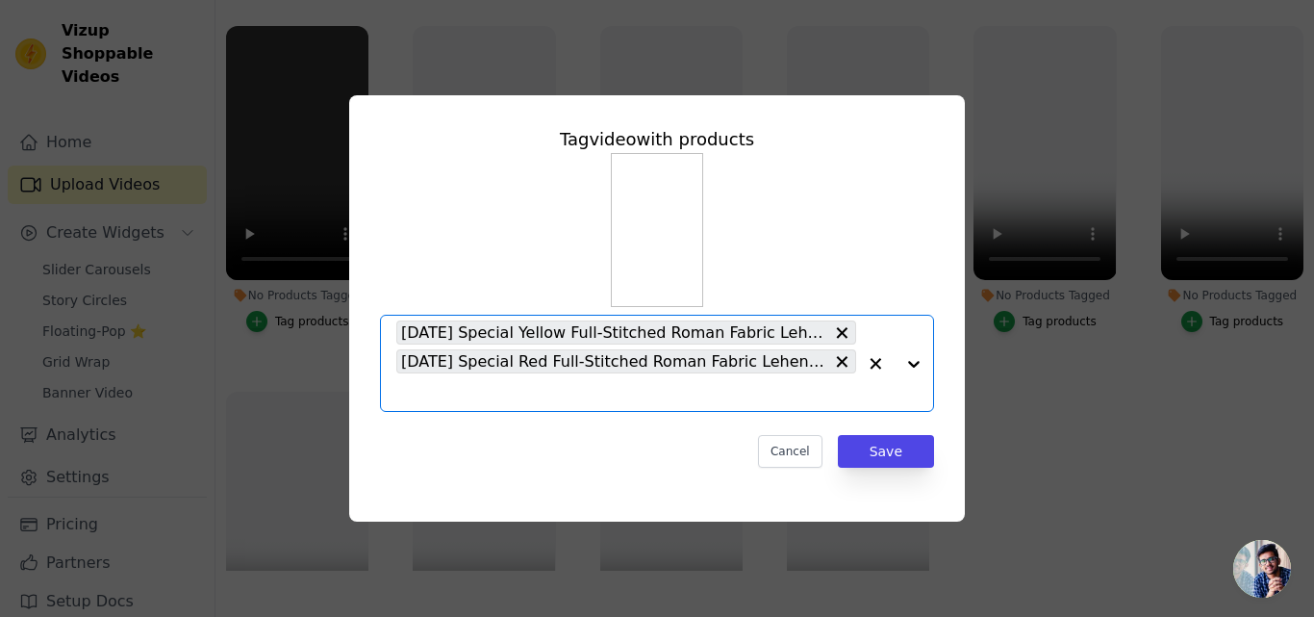
paste input "https://varniethnics.com/products/navratri-special-purple-full-stitched-roman-f…"
type input "https://varniethnics.com/products/navratri-special-purple-full-stitched-roman-f…"
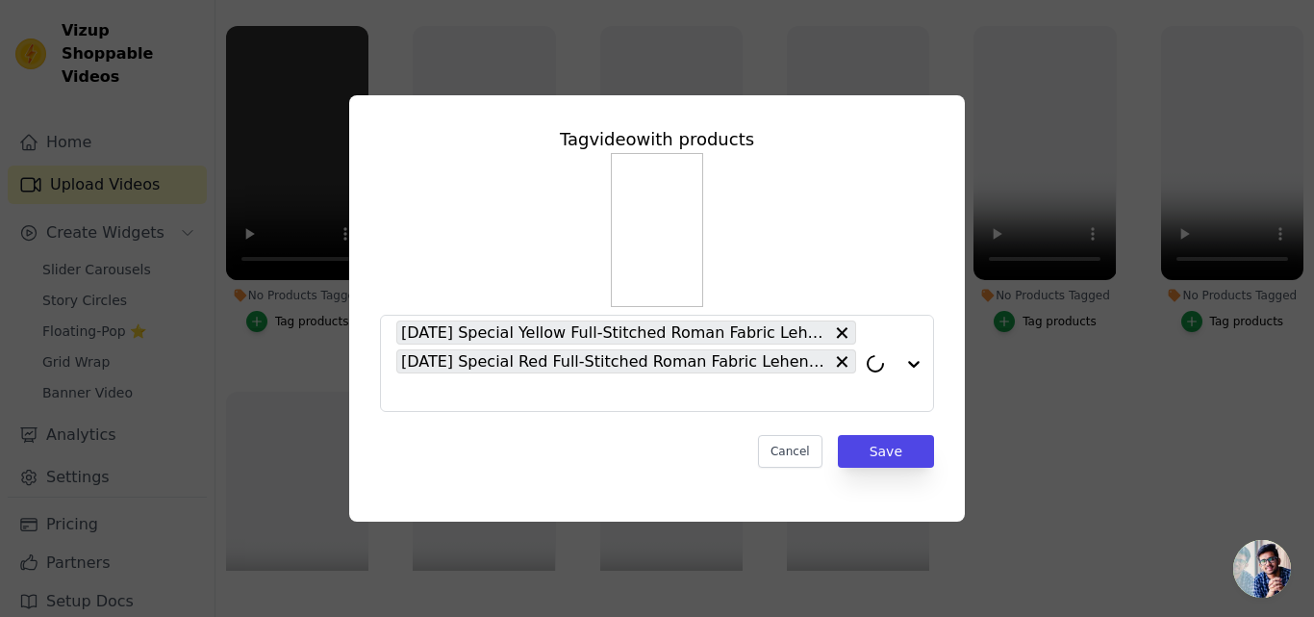
scroll to position [0, 0]
click at [533, 426] on div "Tag video with products Navratri Special Yellow Full-Stitched Roman Fabric Lehe…" at bounding box center [657, 297] width 585 height 372
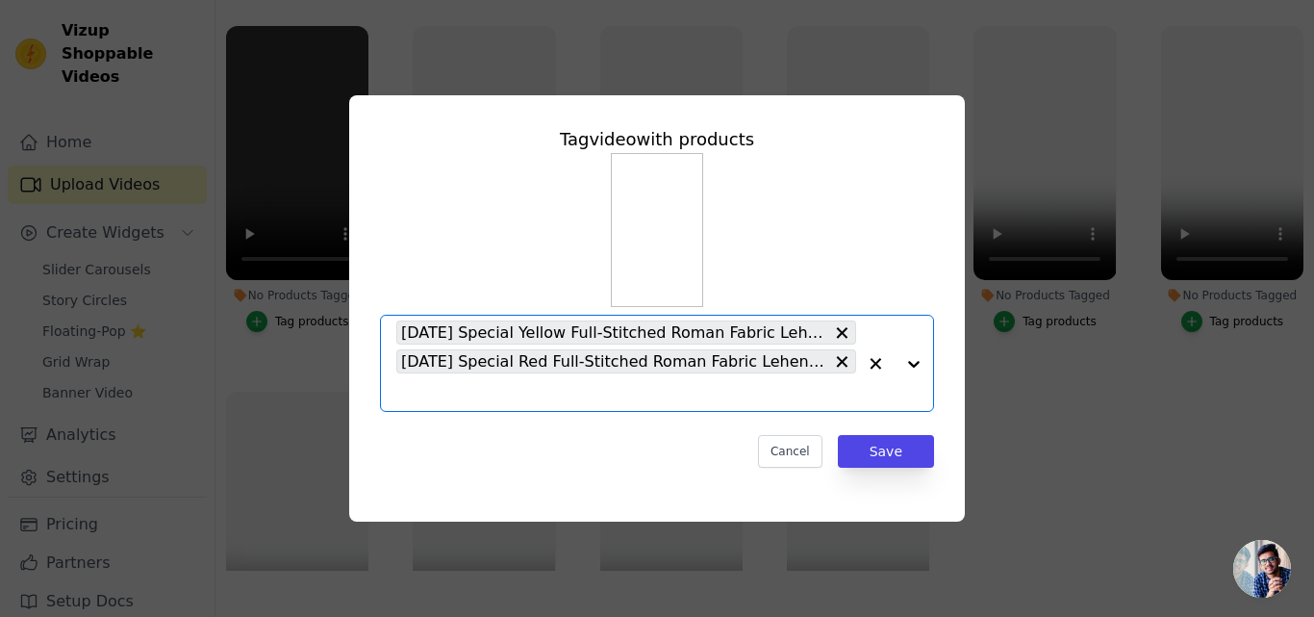
click at [692, 394] on input "No Products Tagged Tag video with products Option Navratri Special Yellow Full-…" at bounding box center [626, 392] width 460 height 18
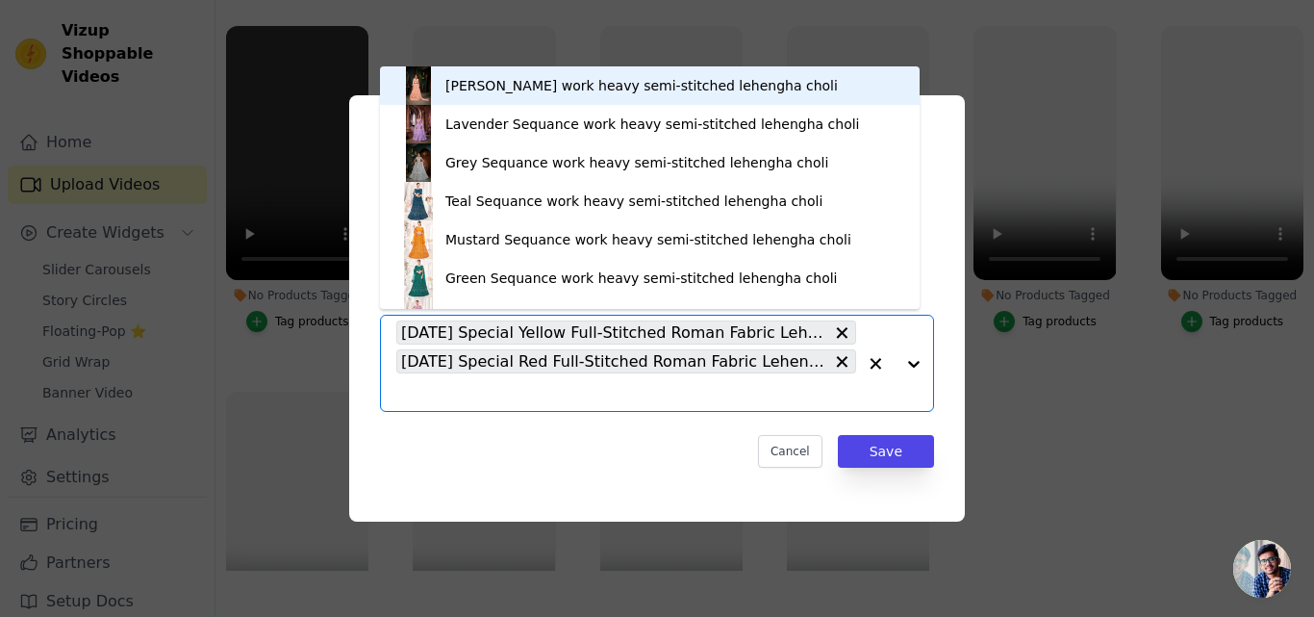
paste input "https://varniethnics.com/products/navratri-special-purple-full-stitched-roman-f…"
type input "https://varniethnics.com/products/navratri-special-purple-full-stitched-roman-f…"
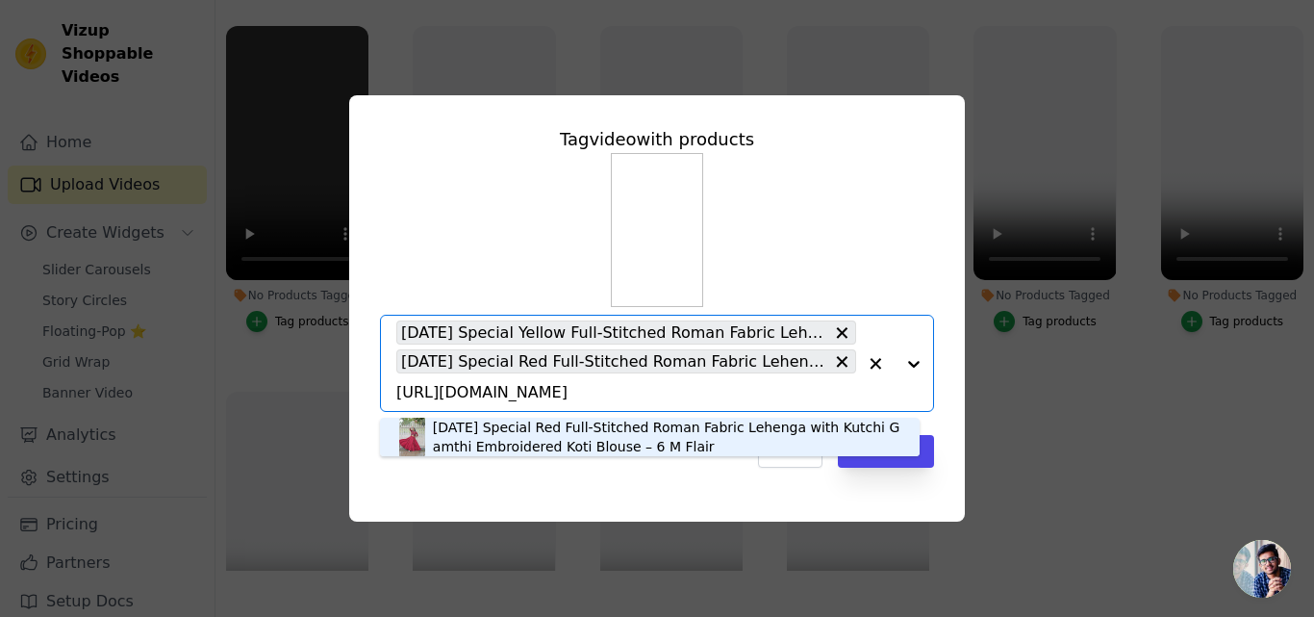
click at [568, 435] on div "Navratri Special Red Full-Stitched Roman Fabric Lehenga with Kutchi Gamthi Embr…" at bounding box center [667, 437] width 468 height 38
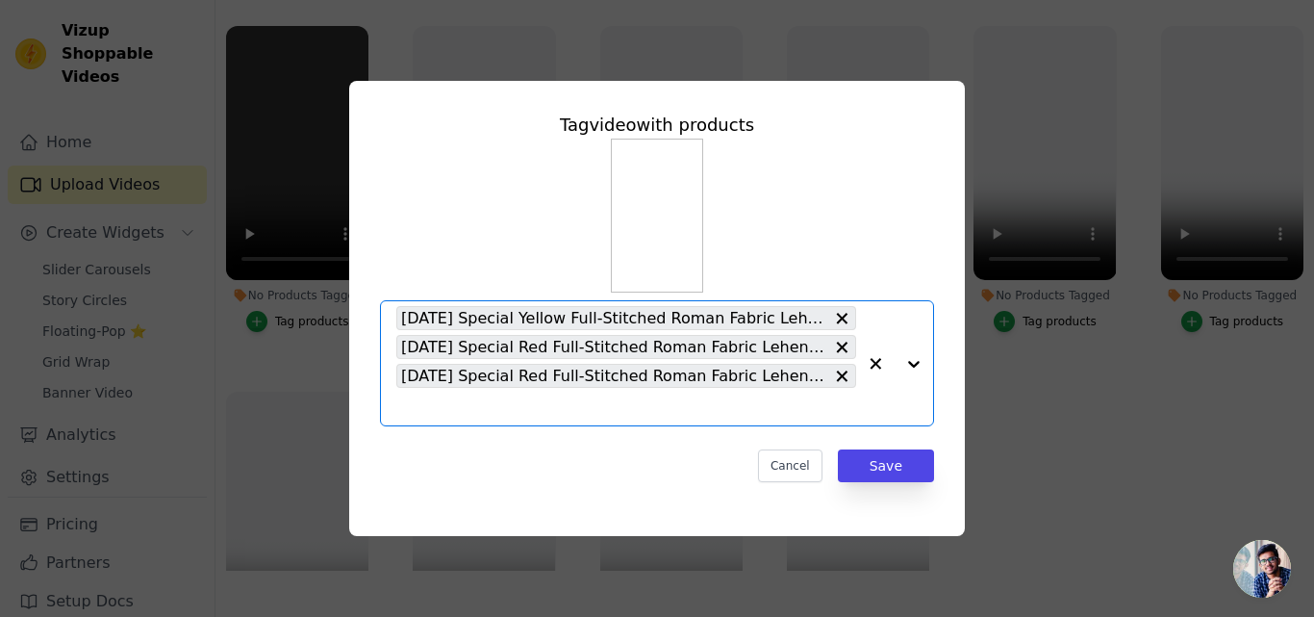
paste input "https://varniethnics.com/products/navratri-special-purple-full-stitched-roman-f…"
type input "https://varniethnics.com/products/navratri-special-purple-full-stitched-roman-f…"
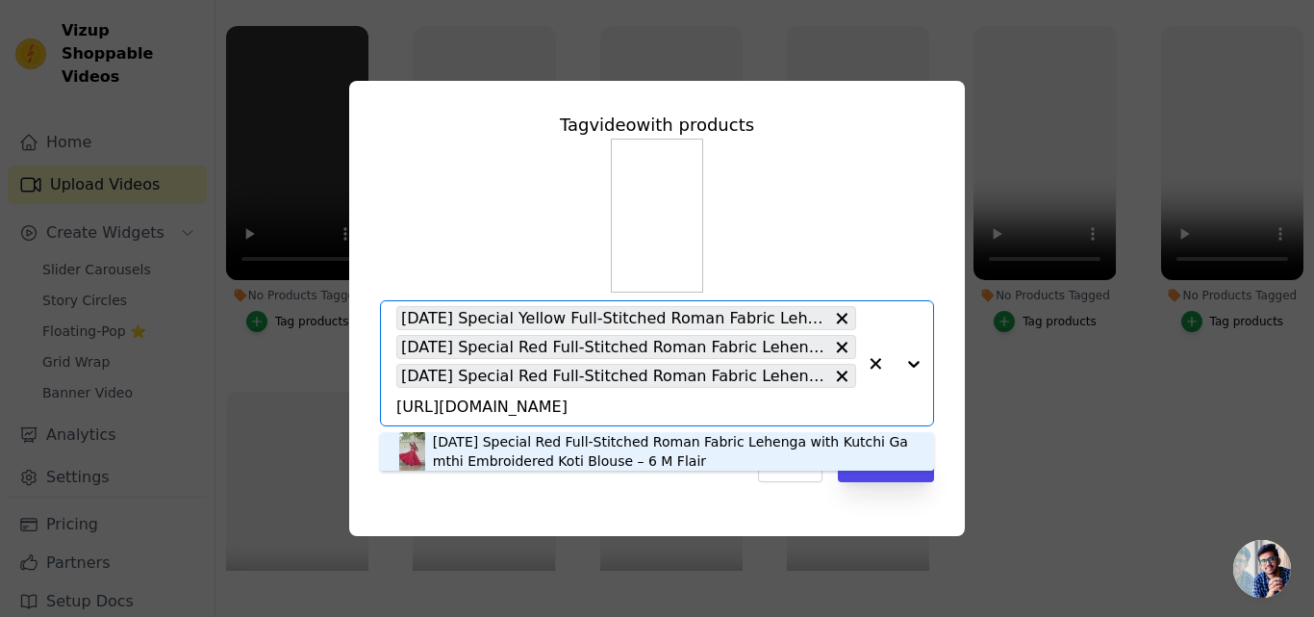
click at [520, 456] on div "Navratri Special Red Full-Stitched Roman Fabric Lehenga with Kutchi Gamthi Embr…" at bounding box center [674, 451] width 482 height 38
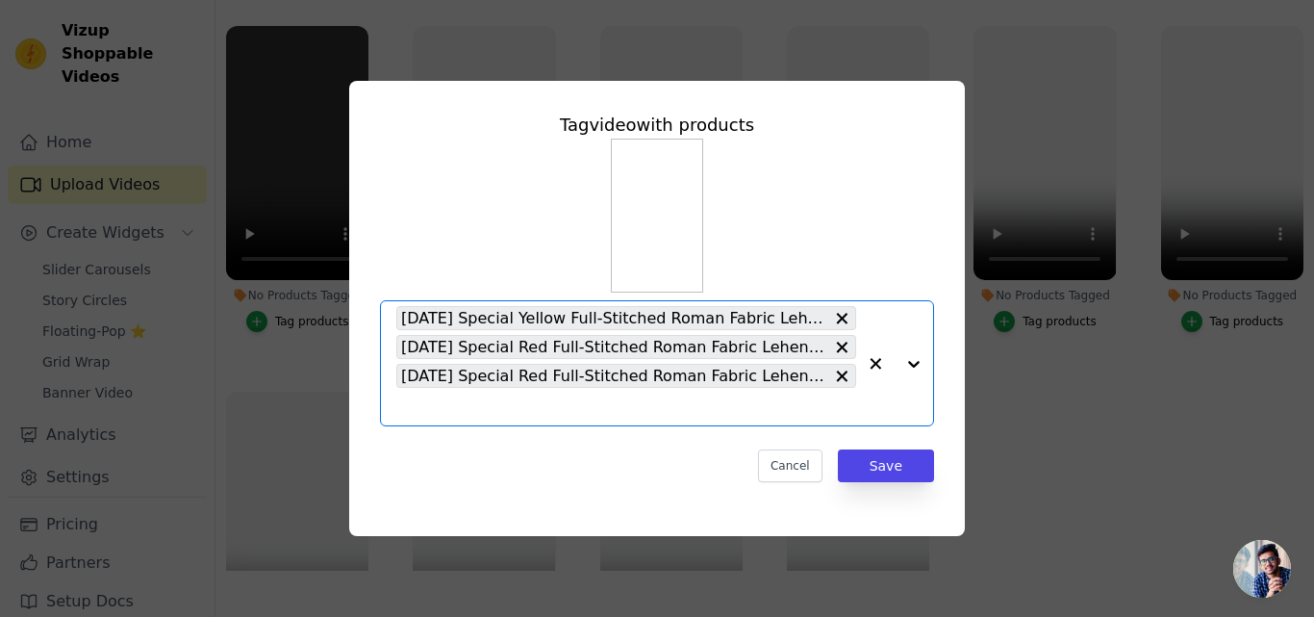
scroll to position [0, 0]
click at [658, 413] on input "No Products Tagged Tag video with products Navratri Special Yellow Full-Stitche…" at bounding box center [626, 406] width 460 height 18
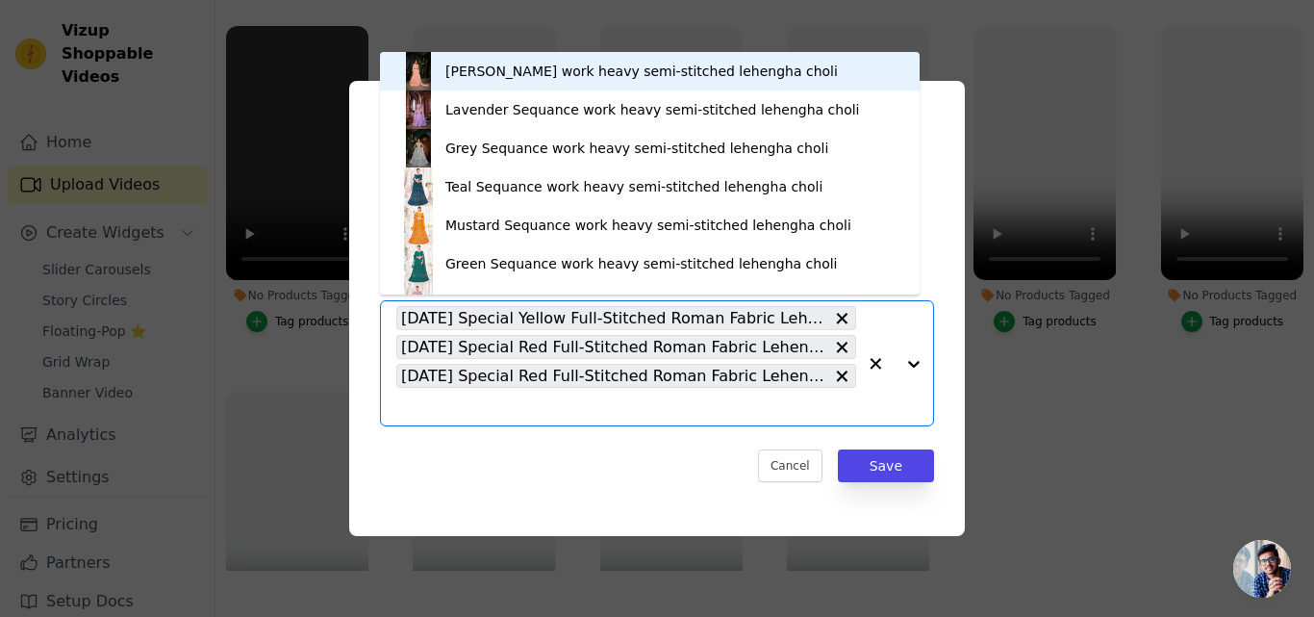
paste input "https://varniethnics.com/products/navratri-special-pink-full-stitched-roman-fab…"
type input "https://varniethnics.com/products/navratri-special-pink-full-stitched-roman-fab…"
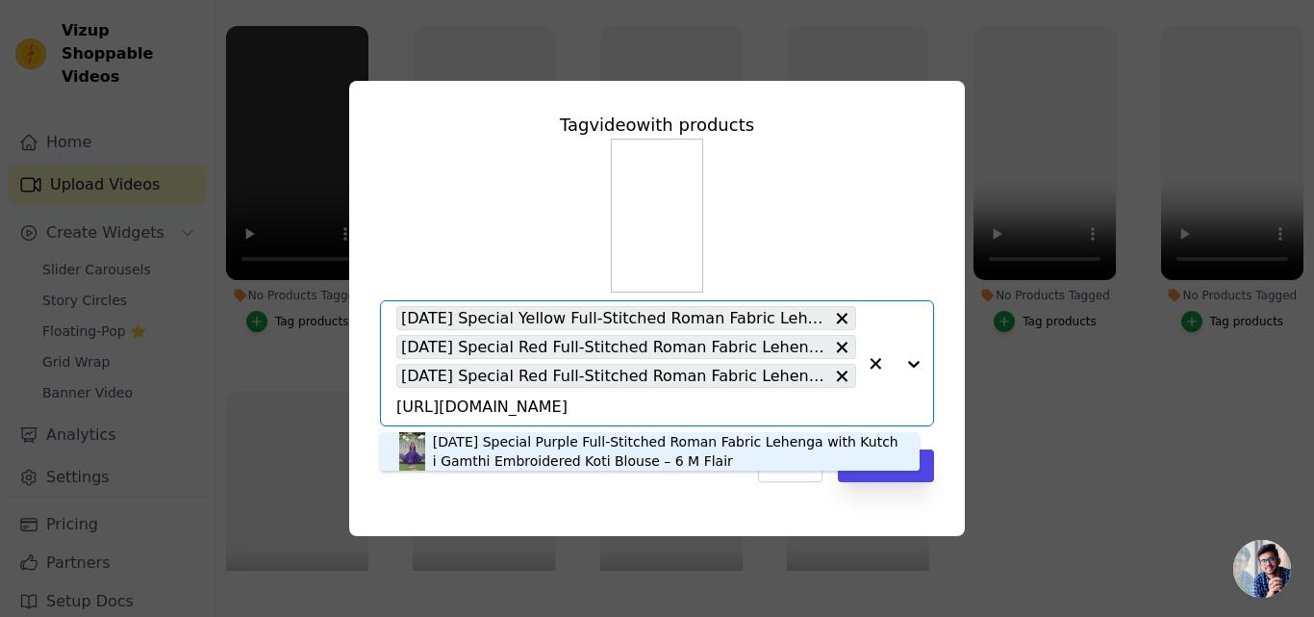
click at [576, 458] on div "Navratri Special Purple Full-Stitched Roman Fabric Lehenga with Kutchi Gamthi E…" at bounding box center [667, 451] width 468 height 38
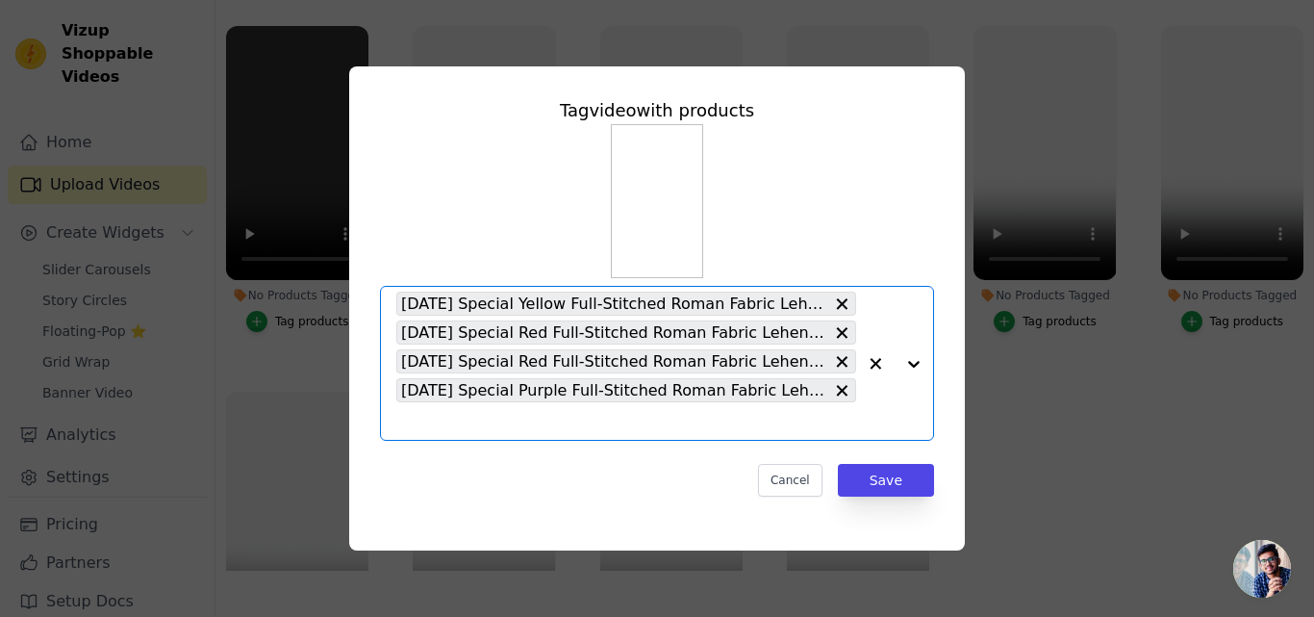
scroll to position [0, 0]
paste input "https://varniethnics.com/products/purple-full-stitched-pure-simmer-vichitra-leh…"
type input "https://varniethnics.com/products/purple-full-stitched-pure-simmer-vichitra-leh…"
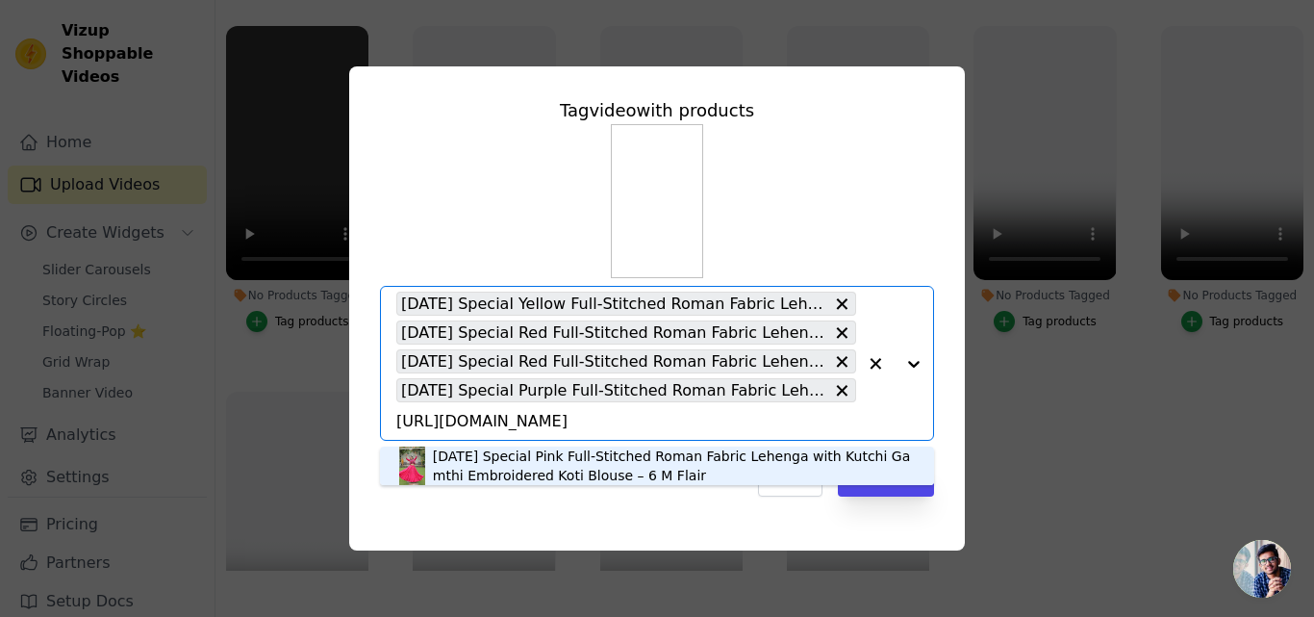
click at [660, 468] on div "Navratri Special Pink Full-Stitched Roman Fabric Lehenga with Kutchi Gamthi Emb…" at bounding box center [674, 465] width 482 height 38
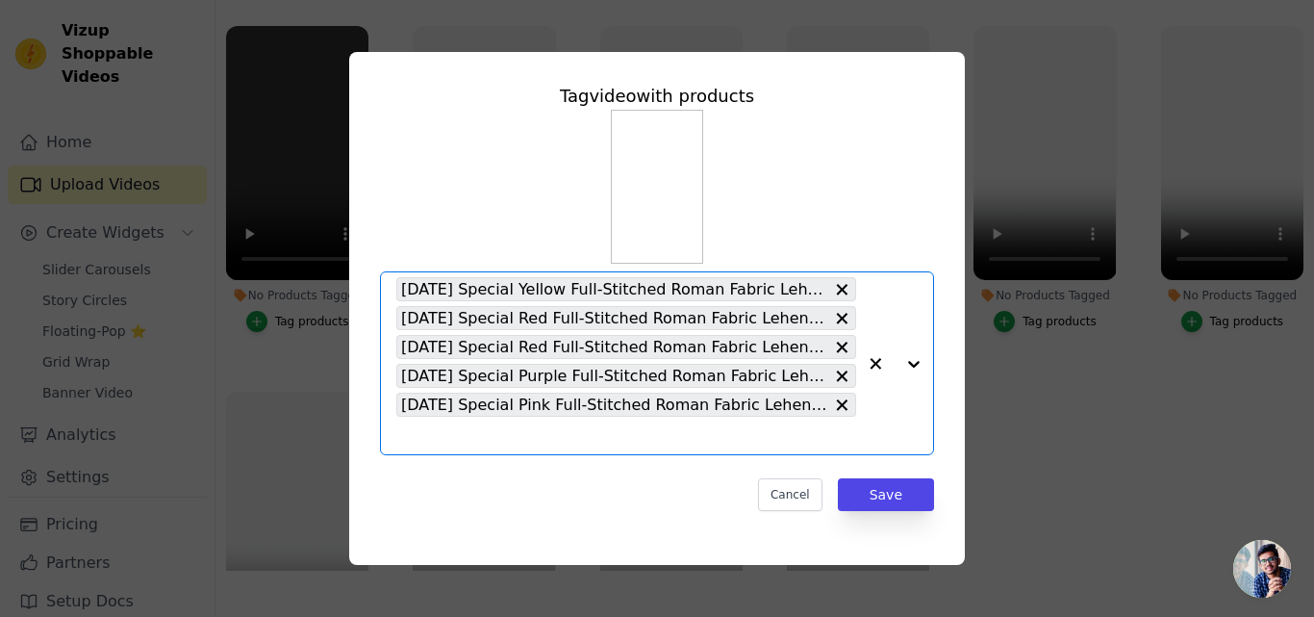
scroll to position [0, 0]
click at [888, 493] on button "Save" at bounding box center [886, 494] width 96 height 33
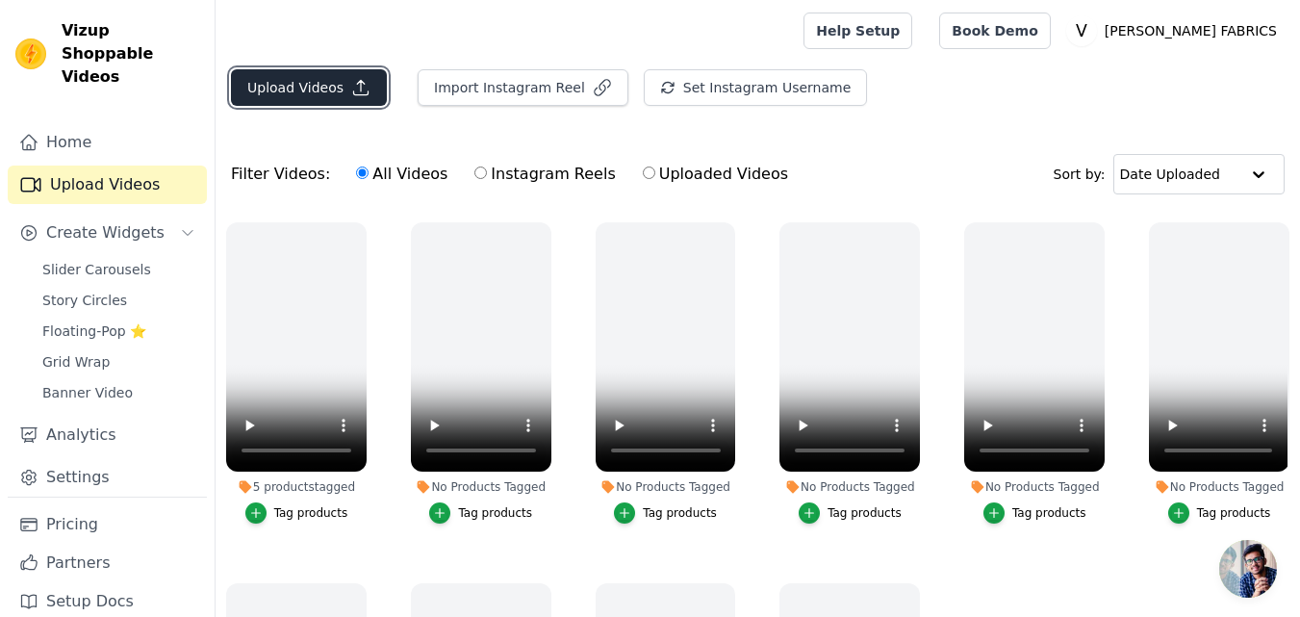
click at [339, 90] on button "Upload Videos" at bounding box center [309, 87] width 156 height 37
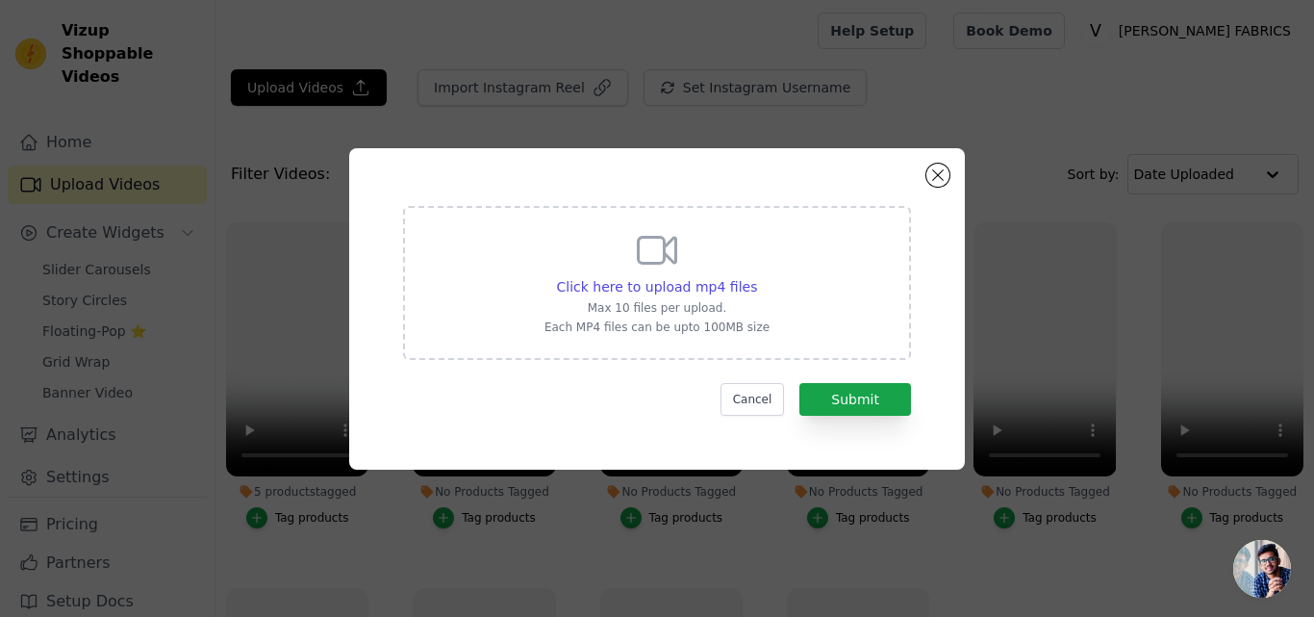
click at [669, 254] on icon at bounding box center [657, 250] width 46 height 46
click at [756, 276] on input "Click here to upload mp4 files Max 10 files per upload. Each MP4 files can be u…" at bounding box center [756, 276] width 1 height 1
type input "C:\fakepath\Reels 7133.MP4"
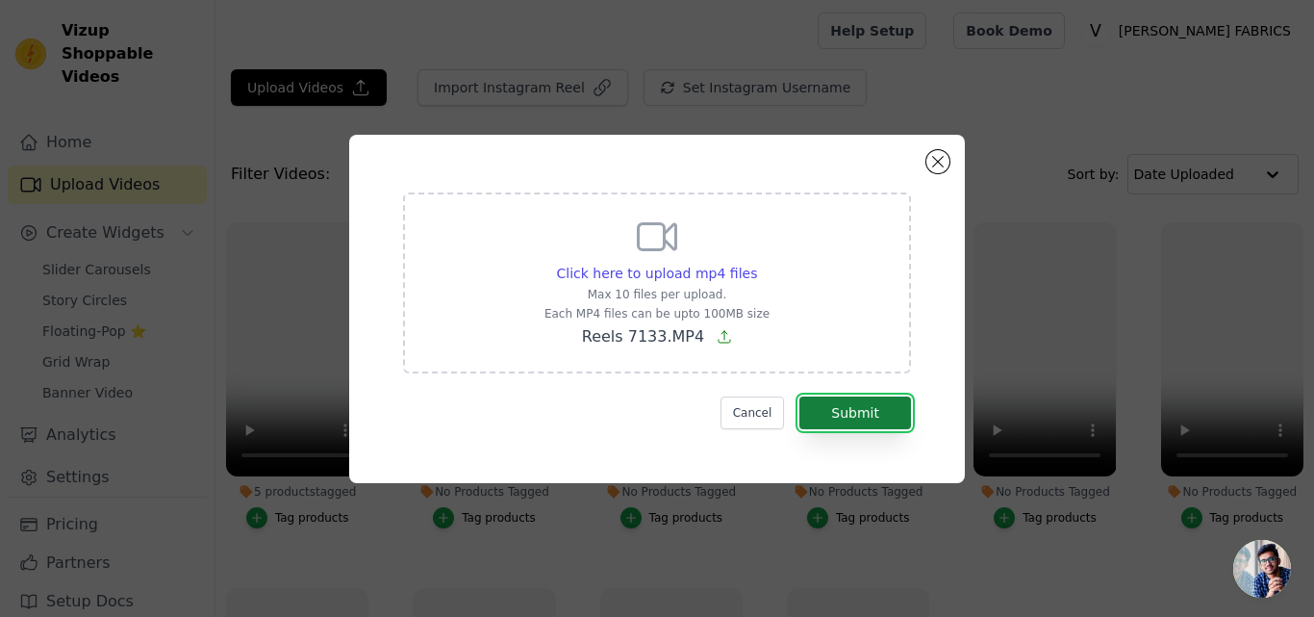
click at [871, 407] on button "Submit" at bounding box center [856, 412] width 112 height 33
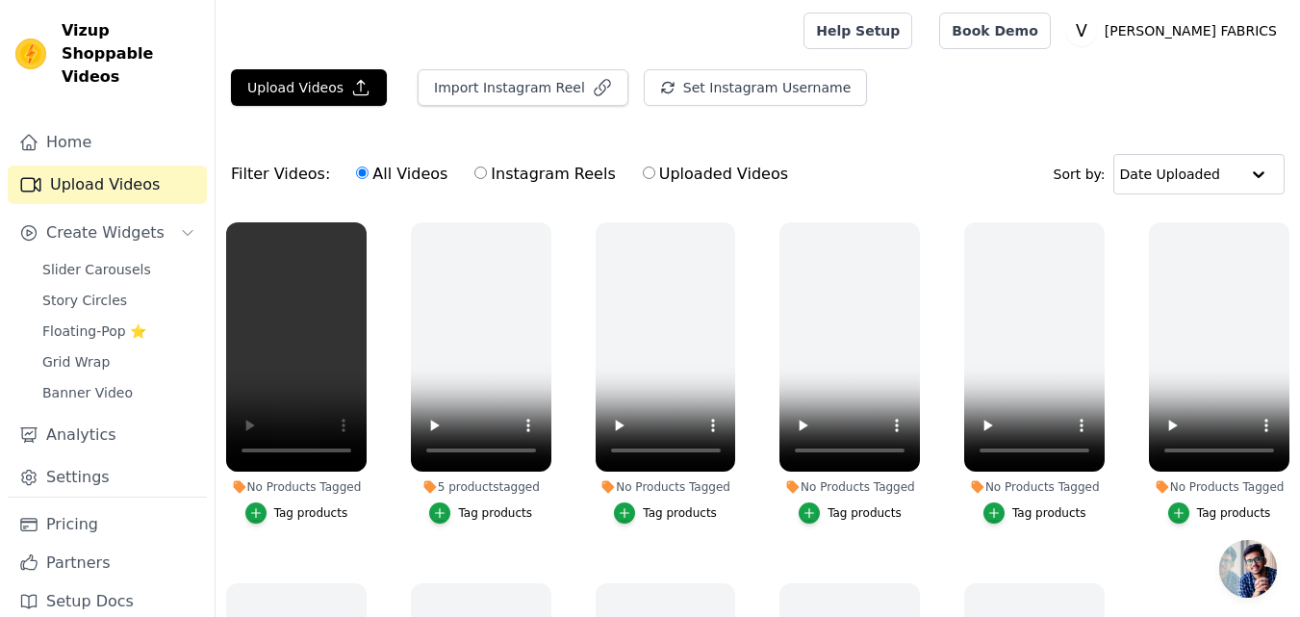
click at [290, 493] on li "No Products Tagged Tag products" at bounding box center [296, 372] width 140 height 301
click at [296, 502] on button "Tag products" at bounding box center [296, 512] width 103 height 21
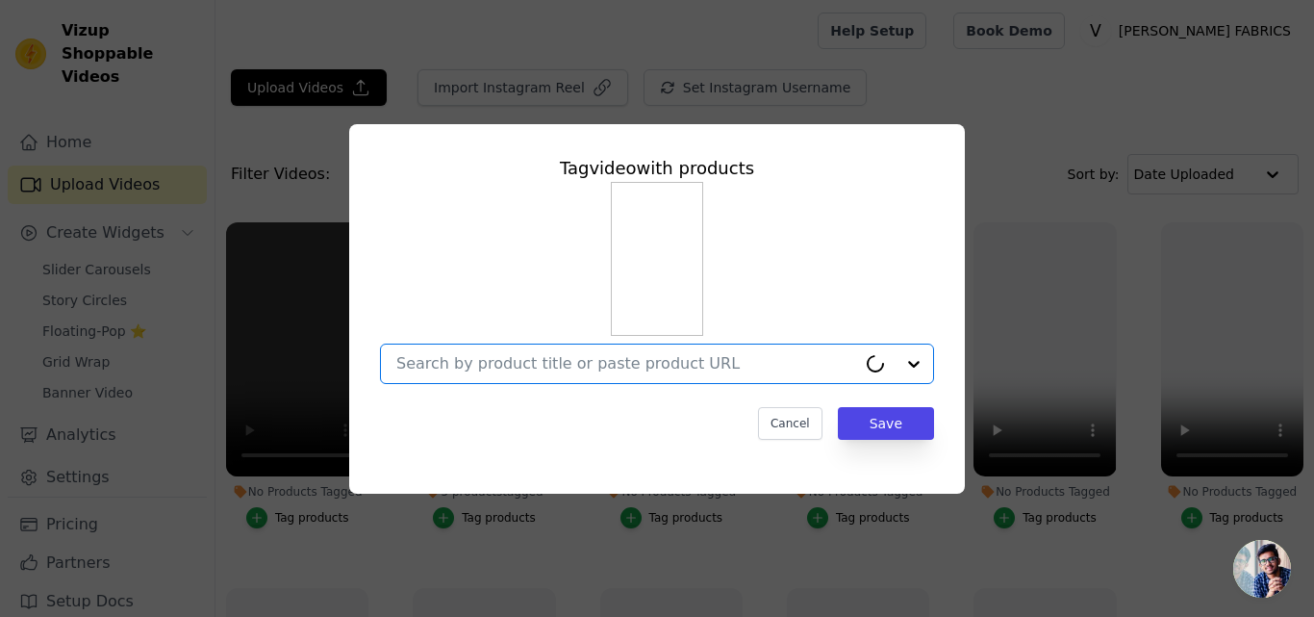
click at [620, 354] on input "No Products Tagged Tag video with products Option undefined, selected. Cancel S…" at bounding box center [626, 363] width 460 height 18
paste input "[URL][DOMAIN_NAME][DATE]"
type input "[URL][DOMAIN_NAME][DATE]"
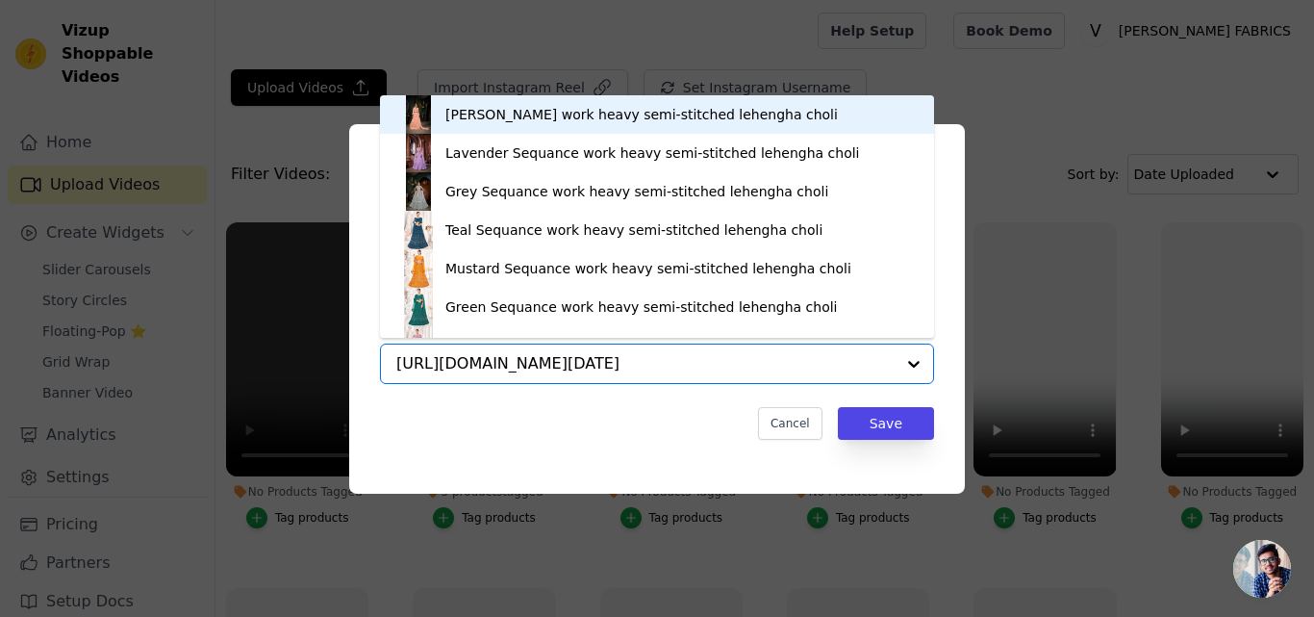
scroll to position [0, 649]
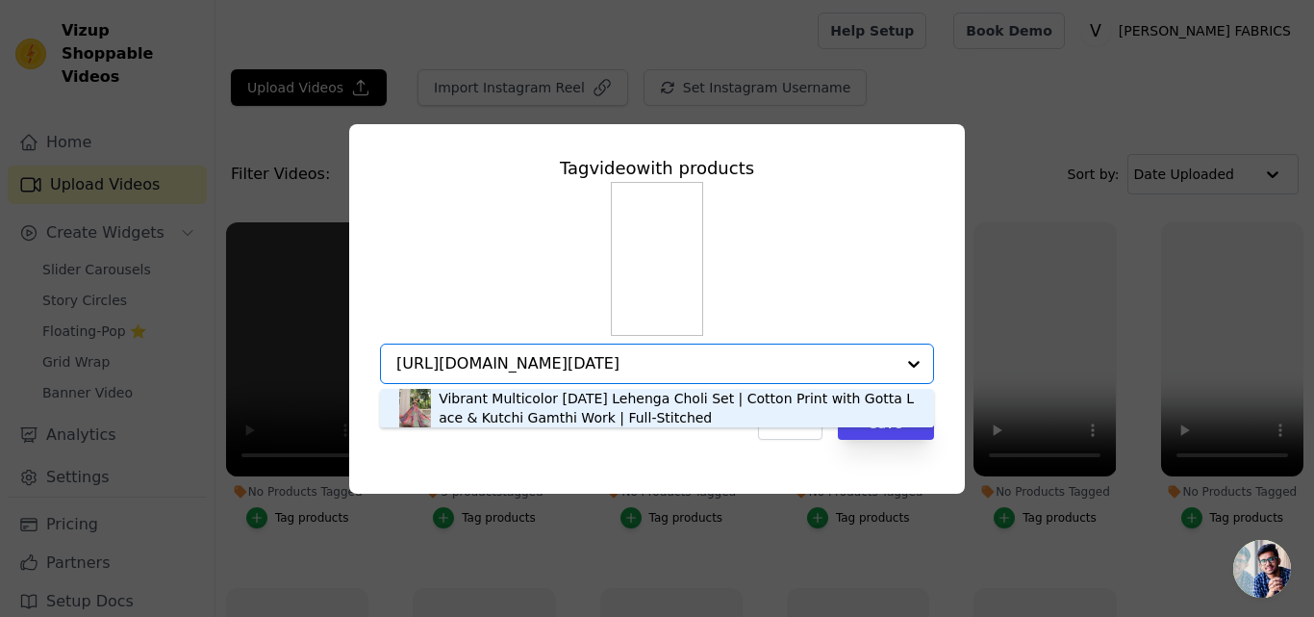
click at [535, 415] on div "Vibrant Multicolor Navratri Lehenga Choli Set | Cotton Print with Gotta Lace & …" at bounding box center [677, 408] width 476 height 38
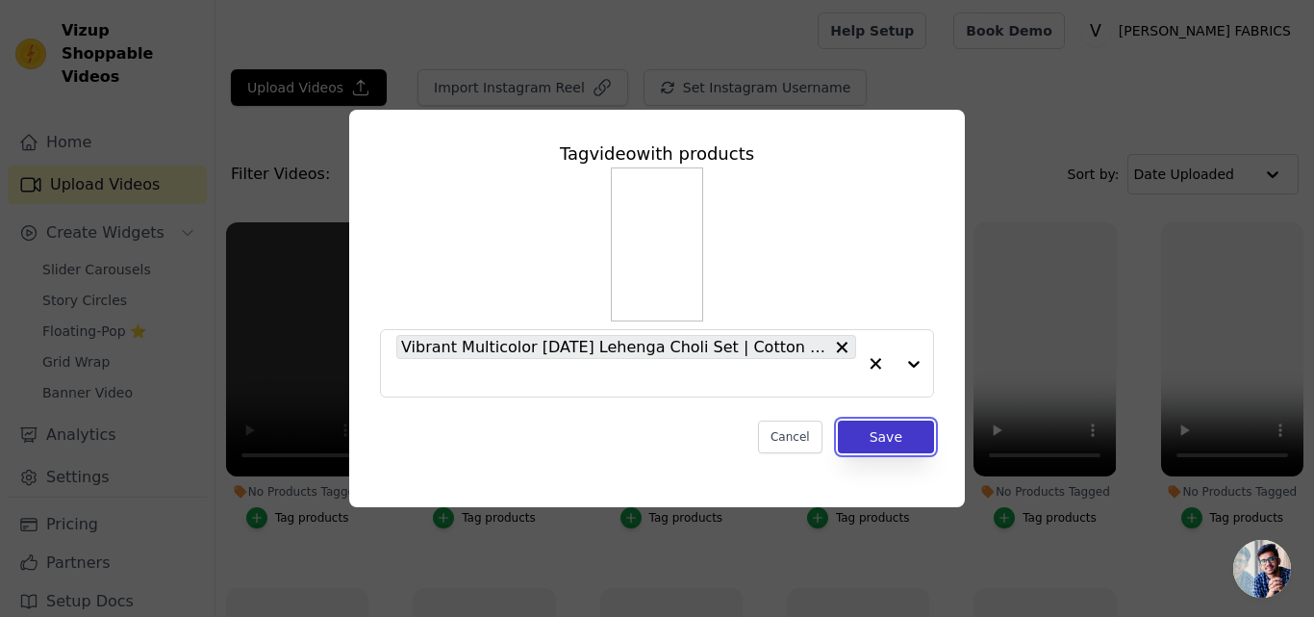
click at [874, 437] on button "Save" at bounding box center [886, 436] width 96 height 33
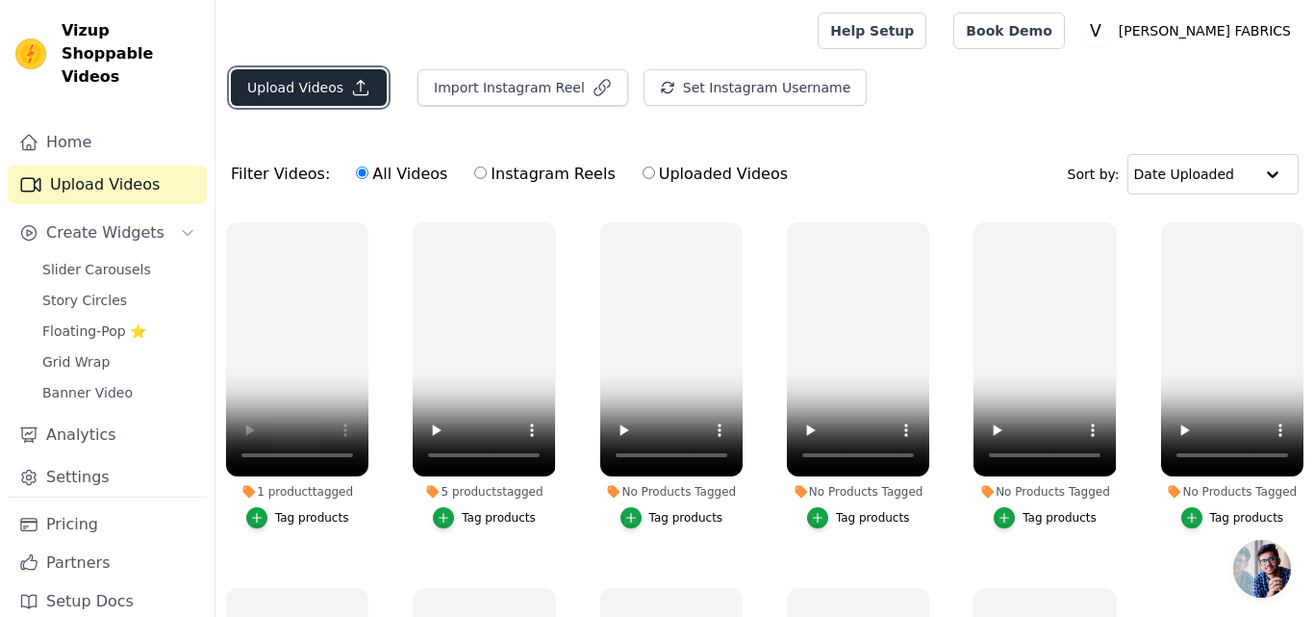
click at [308, 91] on button "Upload Videos" at bounding box center [309, 87] width 156 height 37
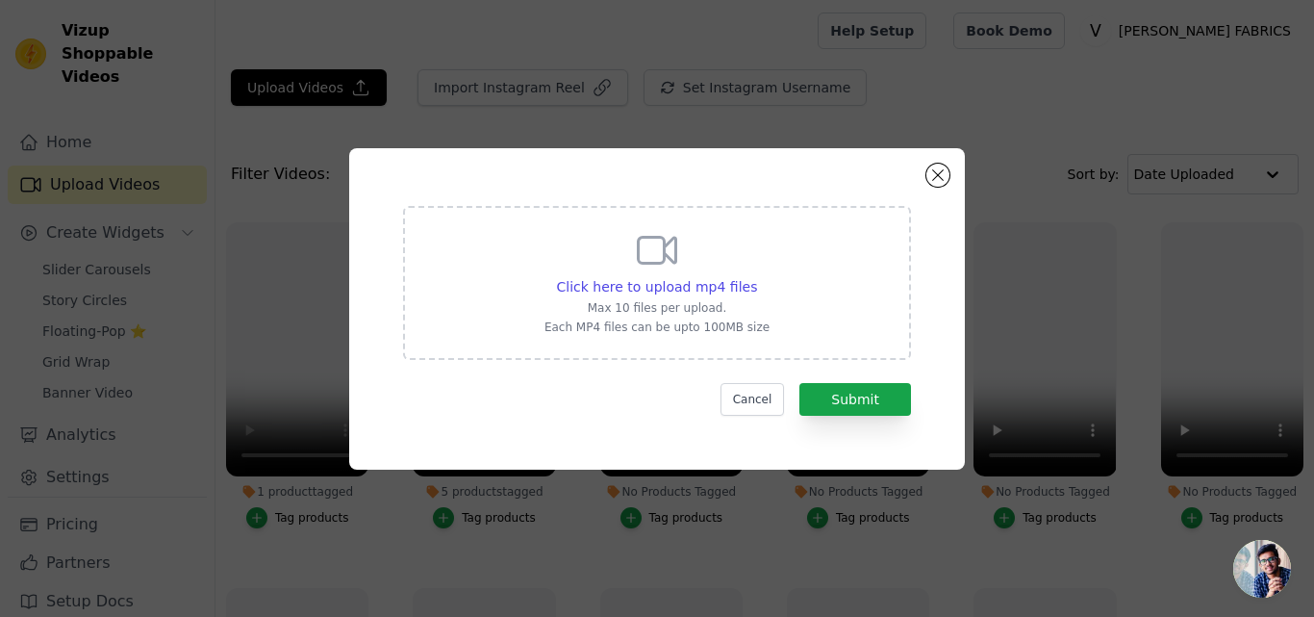
click at [753, 283] on div "Click here to upload mp4 files" at bounding box center [657, 286] width 225 height 19
click at [756, 277] on input "Click here to upload mp4 files Max 10 files per upload. Each MP4 files can be u…" at bounding box center [756, 276] width 1 height 1
type input "C:\fakepath\Reels 7138.MP4"
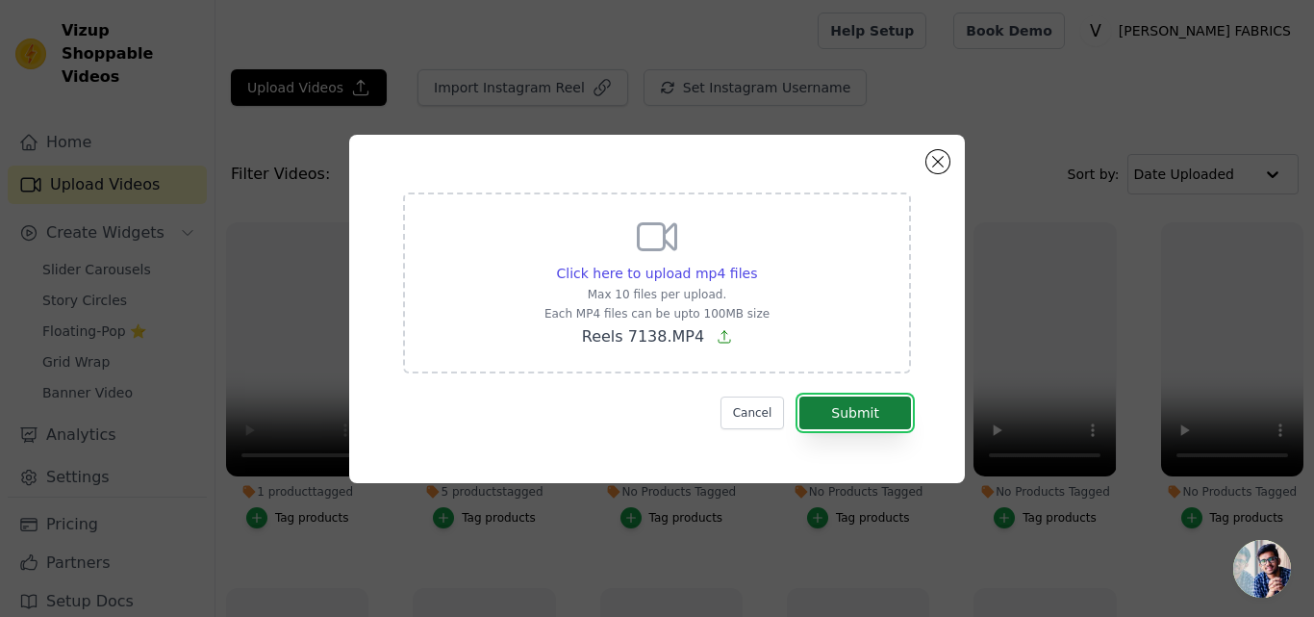
click at [878, 415] on button "Submit" at bounding box center [856, 412] width 112 height 33
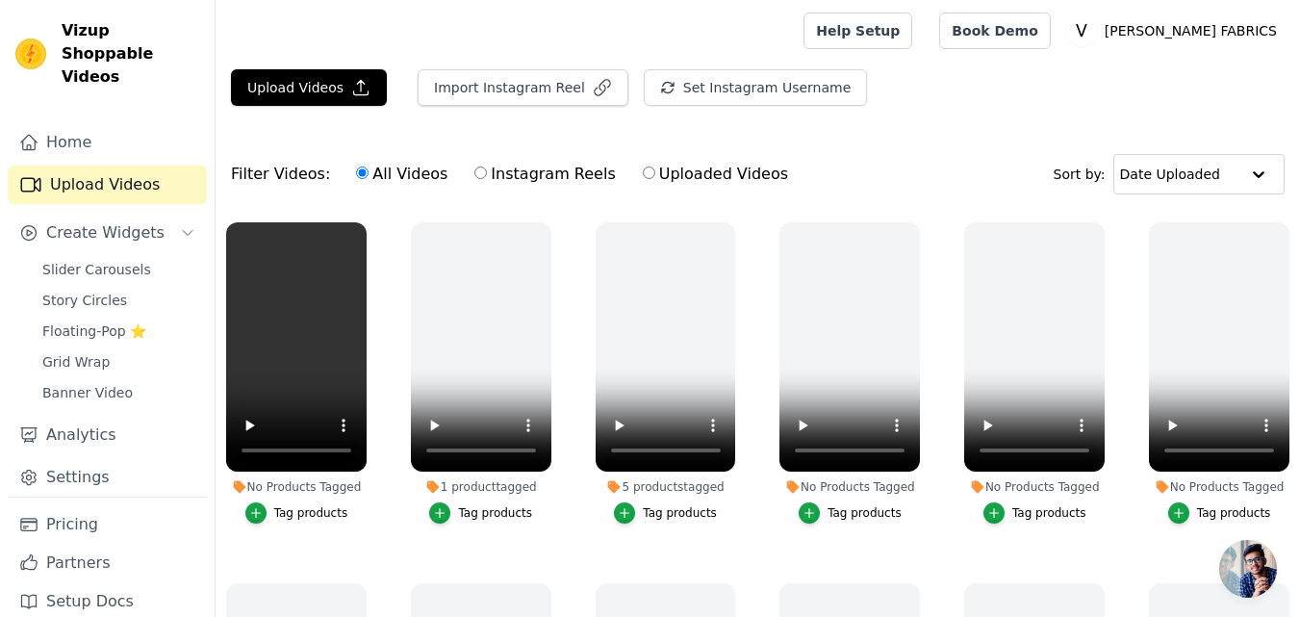
click at [293, 509] on div "Tag products" at bounding box center [311, 512] width 74 height 15
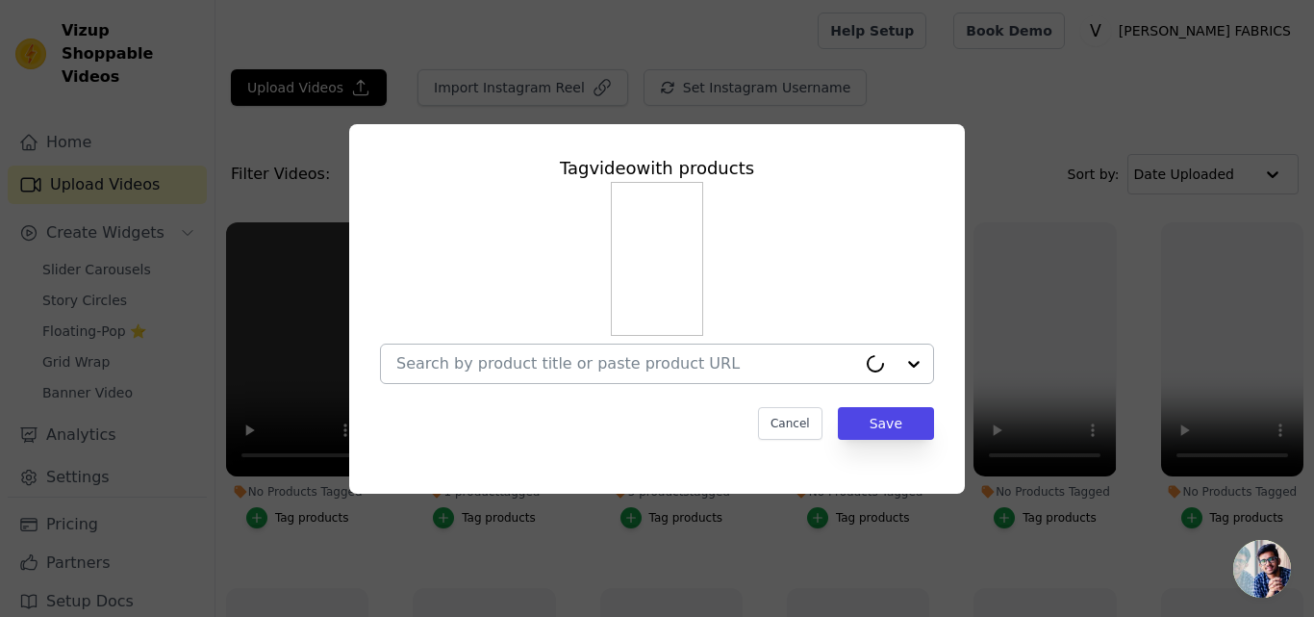
click at [493, 369] on input "No Products Tagged Tag video with products Cancel Save Tag products" at bounding box center [626, 363] width 460 height 18
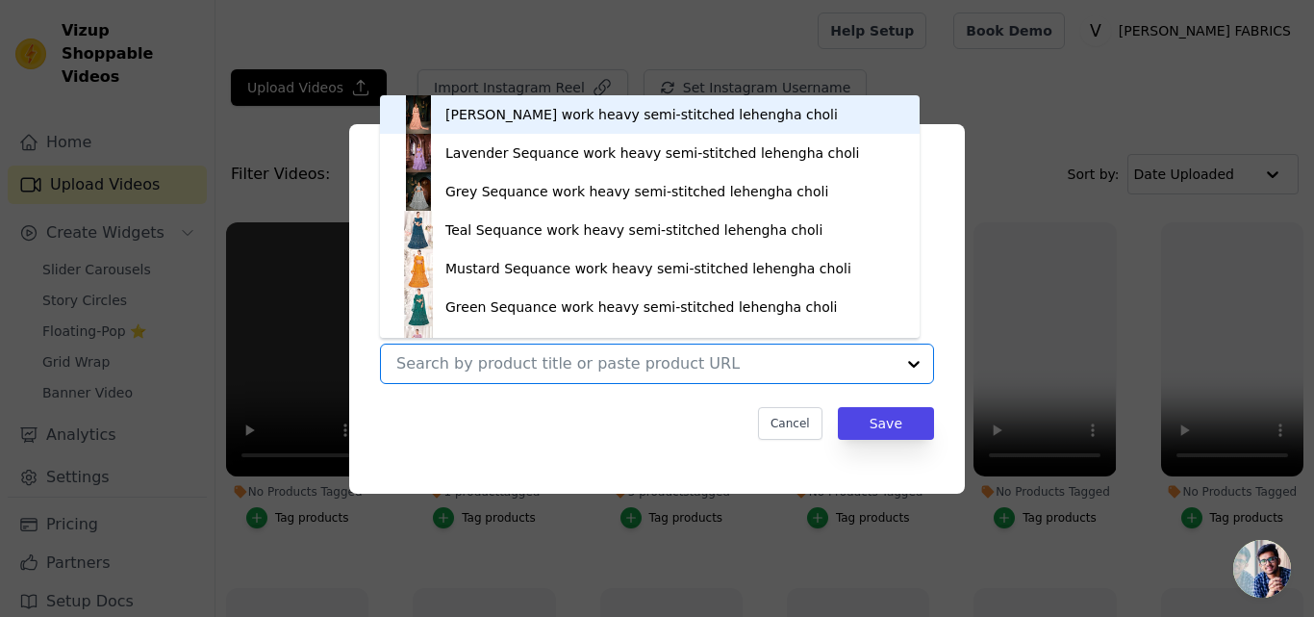
paste input "[URL][DOMAIN_NAME]"
type input "[URL][DOMAIN_NAME]"
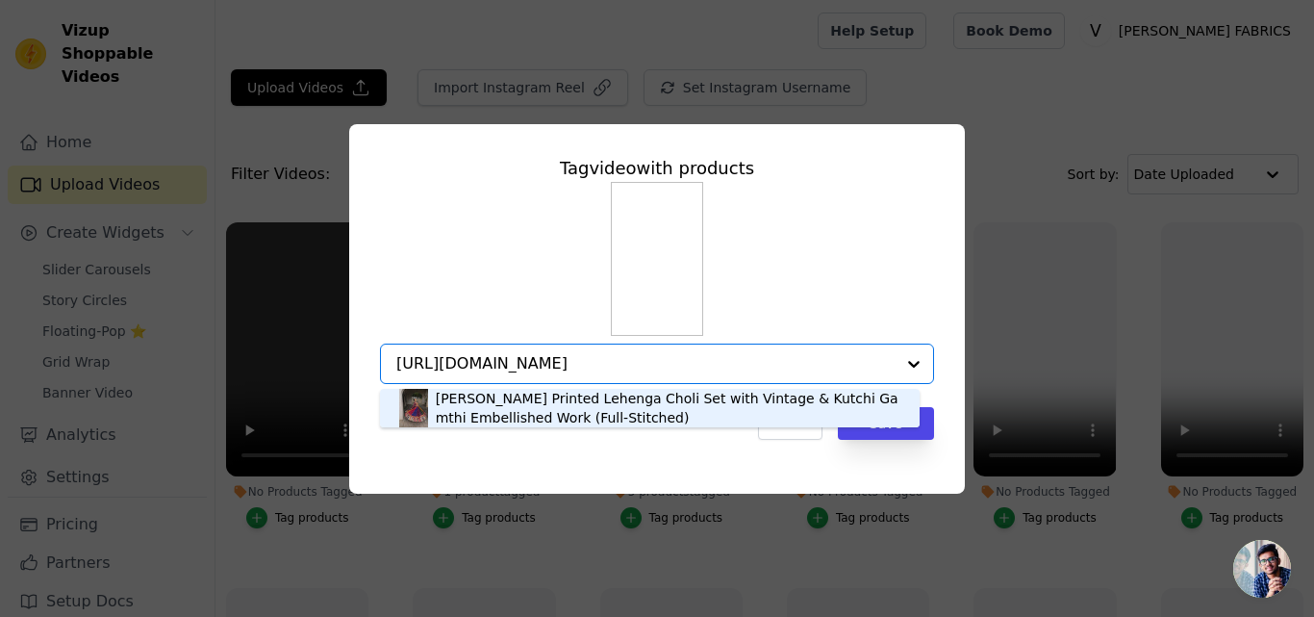
click at [484, 412] on div "[PERSON_NAME] Printed Lehenga Choli Set with Vintage & Kutchi Gamthi Embellishe…" at bounding box center [668, 408] width 465 height 38
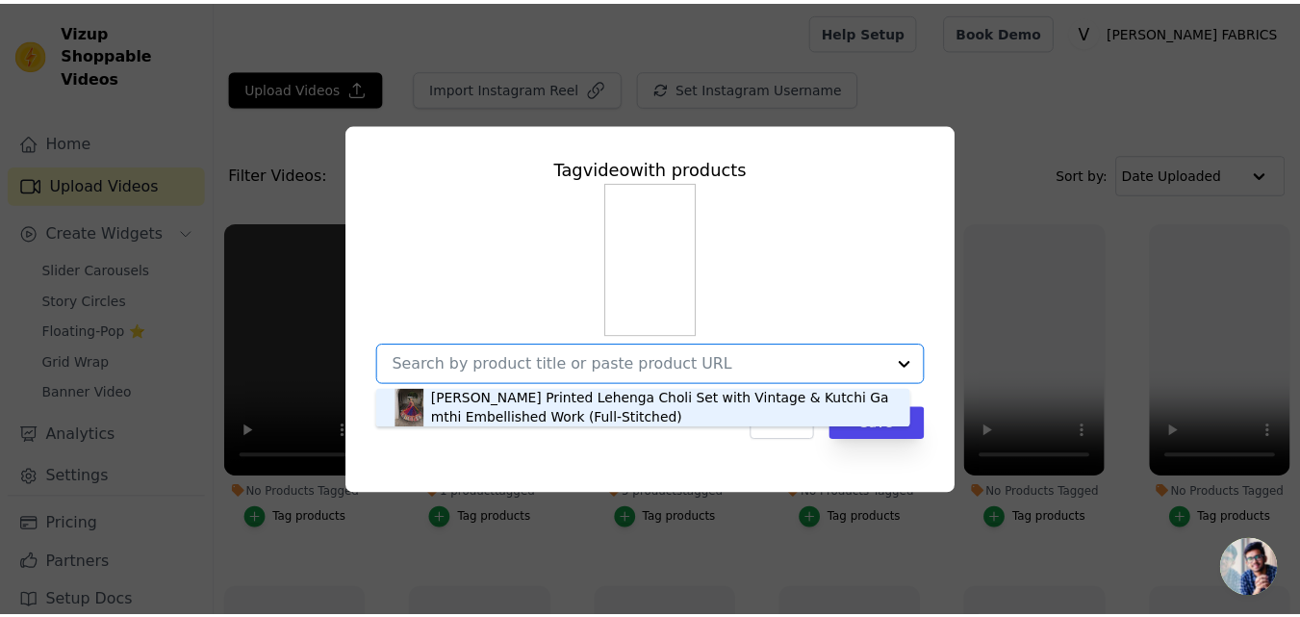
scroll to position [0, 0]
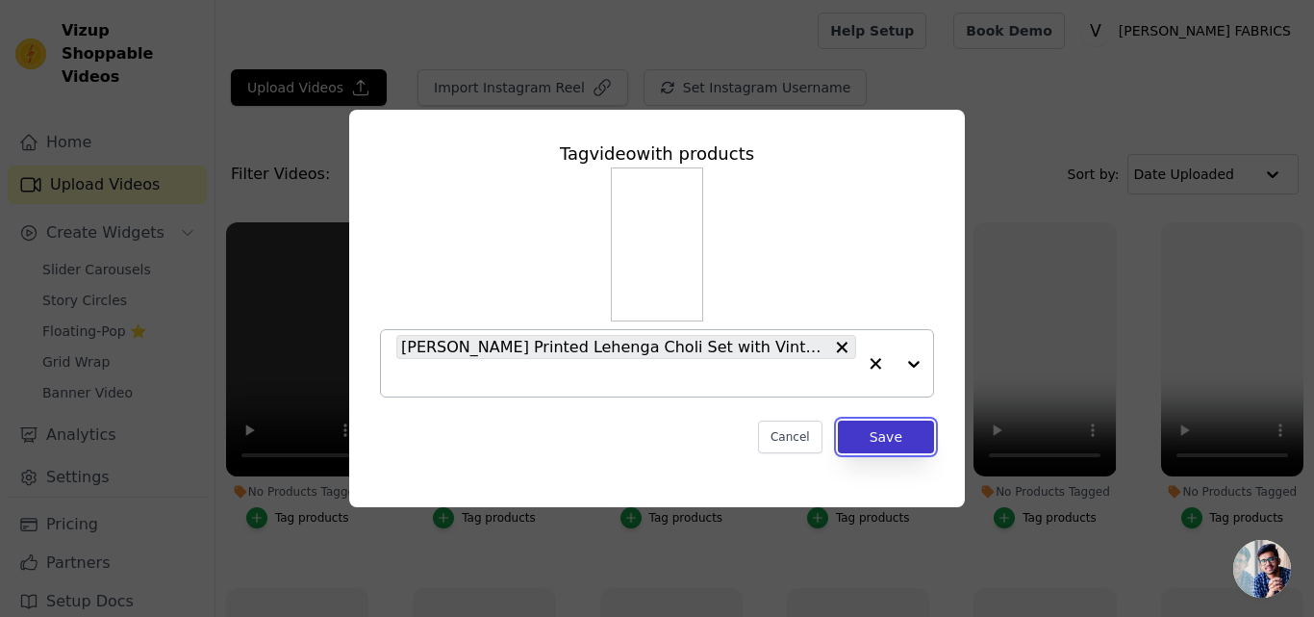
click at [908, 432] on button "Save" at bounding box center [886, 436] width 96 height 33
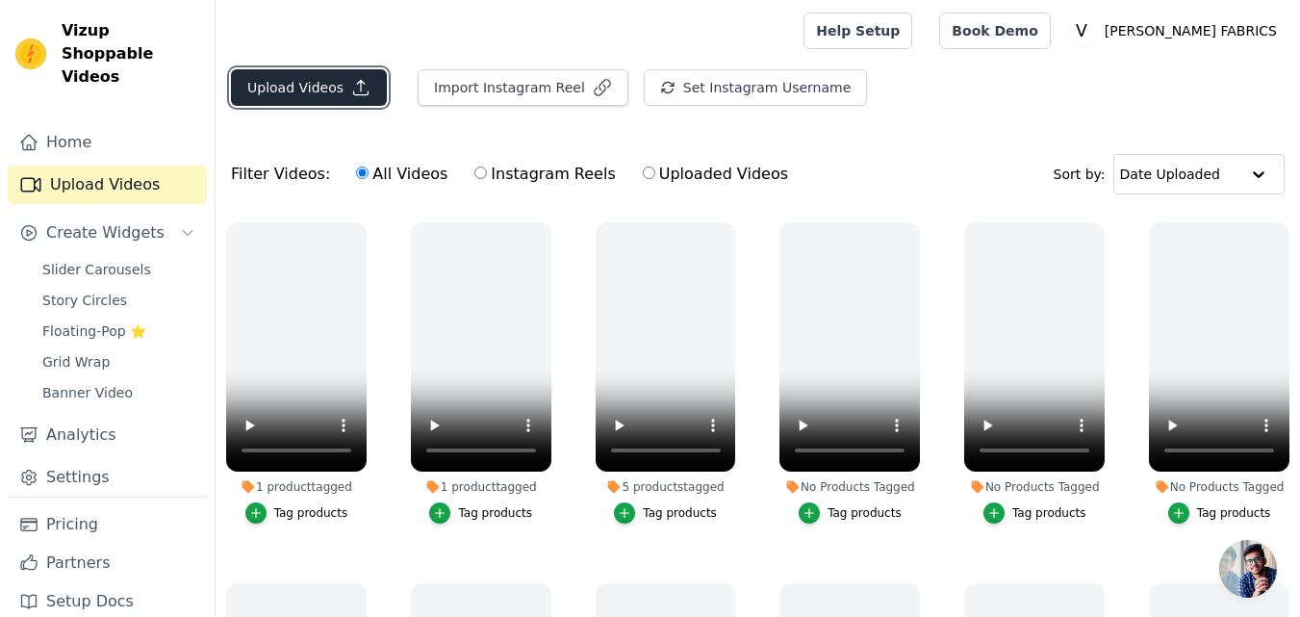
click at [326, 80] on button "Upload Videos" at bounding box center [309, 87] width 156 height 37
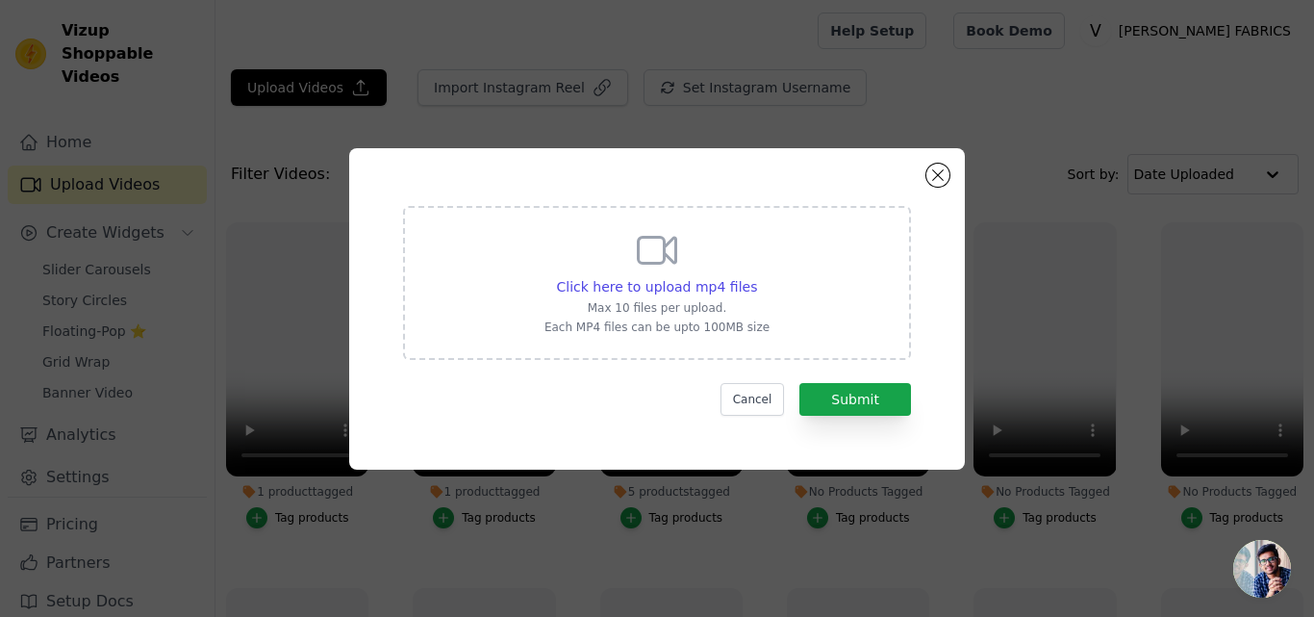
click at [674, 274] on div "Click here to upload mp4 files Max 10 files per upload. Each MP4 files can be u…" at bounding box center [657, 281] width 225 height 108
click at [756, 276] on input "Click here to upload mp4 files Max 10 files per upload. Each MP4 files can be u…" at bounding box center [756, 276] width 1 height 1
click at [702, 281] on span "Click here to upload mp4 files" at bounding box center [657, 286] width 201 height 15
click at [756, 277] on input "Click here to upload mp4 files Max 10 files per upload. Each MP4 files can be u…" at bounding box center [756, 276] width 1 height 1
type input "C:\fakepath\7135.mp4"
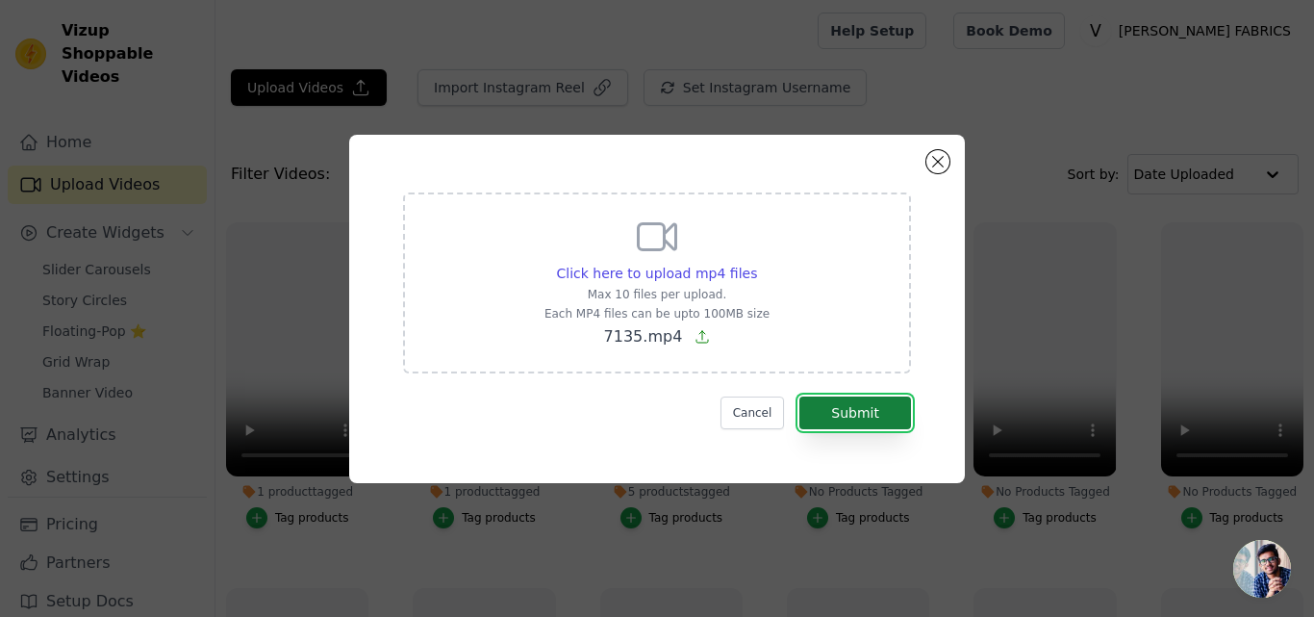
click at [853, 407] on button "Submit" at bounding box center [856, 412] width 112 height 33
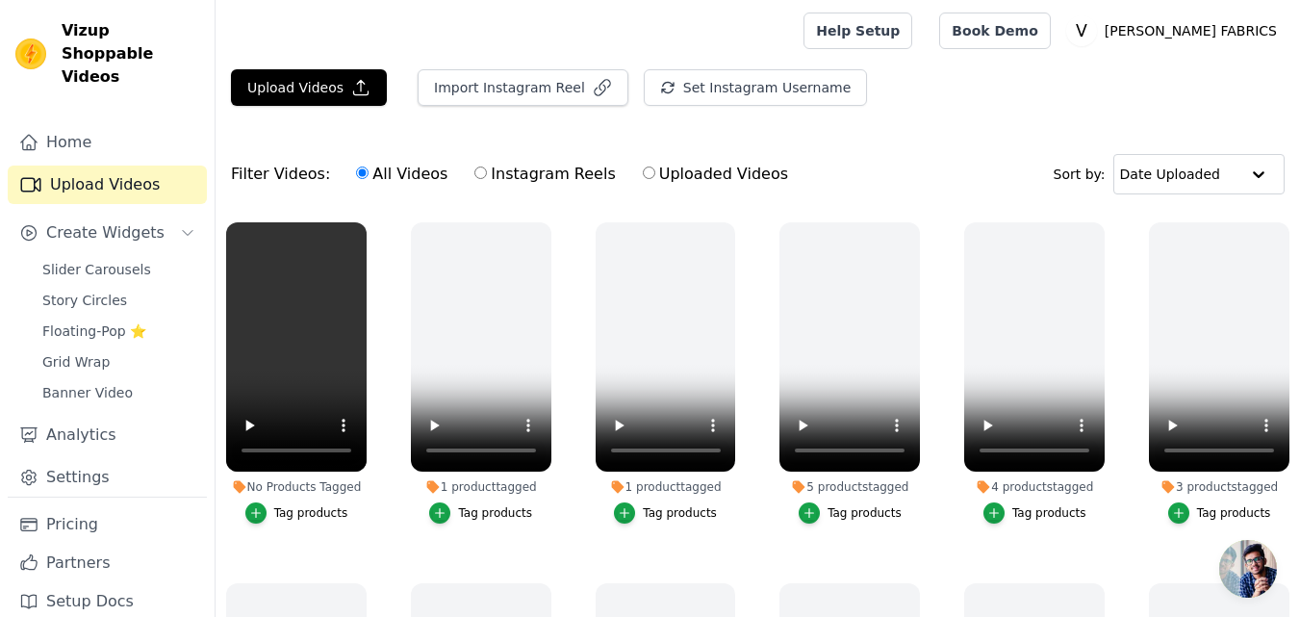
click at [292, 505] on div "Tag products" at bounding box center [311, 512] width 74 height 15
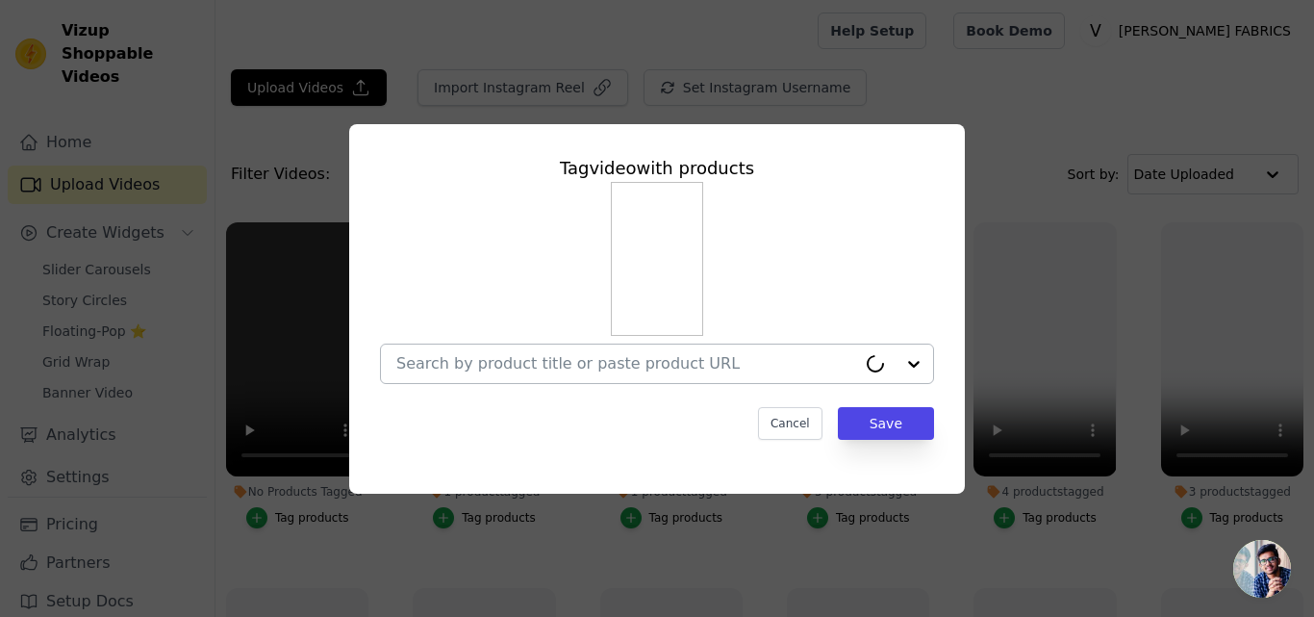
click at [518, 344] on div at bounding box center [626, 363] width 460 height 38
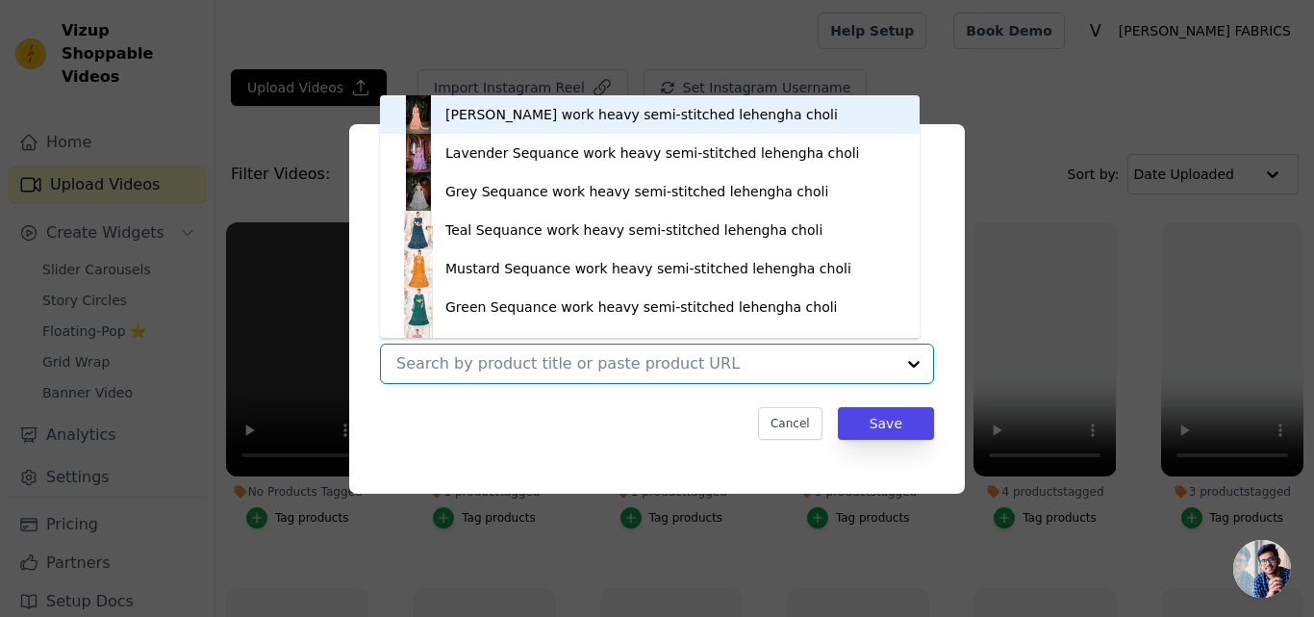
paste input "[URL][DOMAIN_NAME][PERSON_NAME][PERSON_NAME]"
type input "[URL][DOMAIN_NAME][PERSON_NAME][PERSON_NAME]"
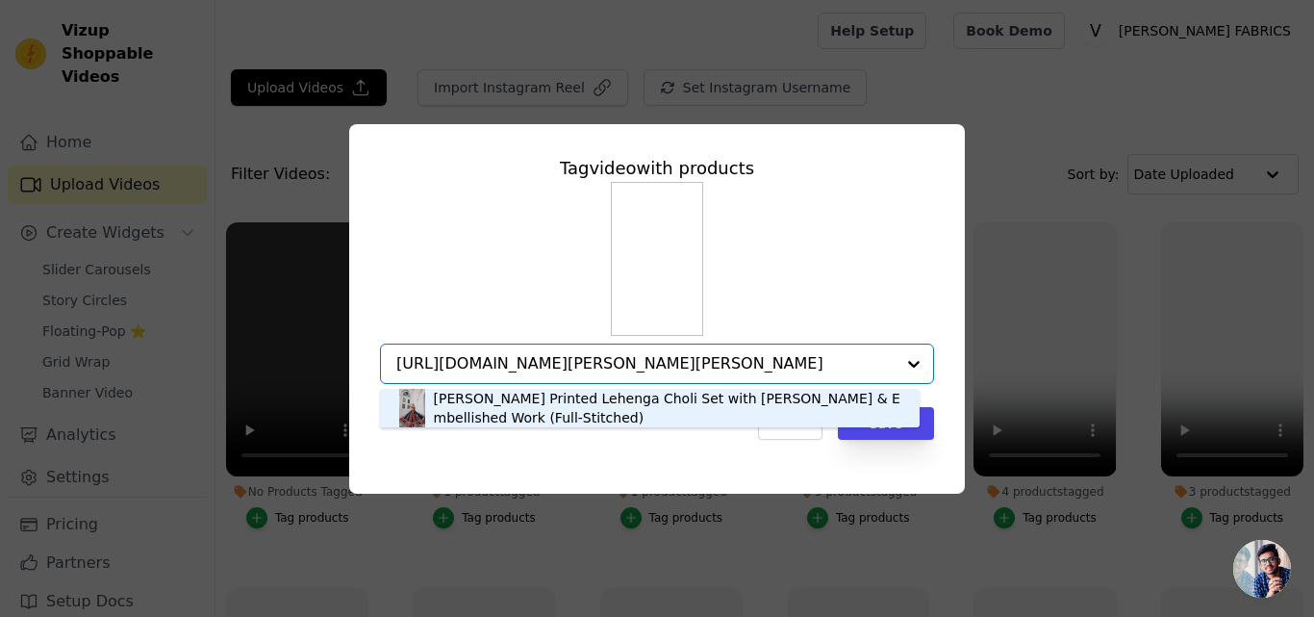
click at [469, 410] on div "[PERSON_NAME] Printed Lehenga Choli Set with [PERSON_NAME] & Embellished Work (…" at bounding box center [667, 408] width 467 height 38
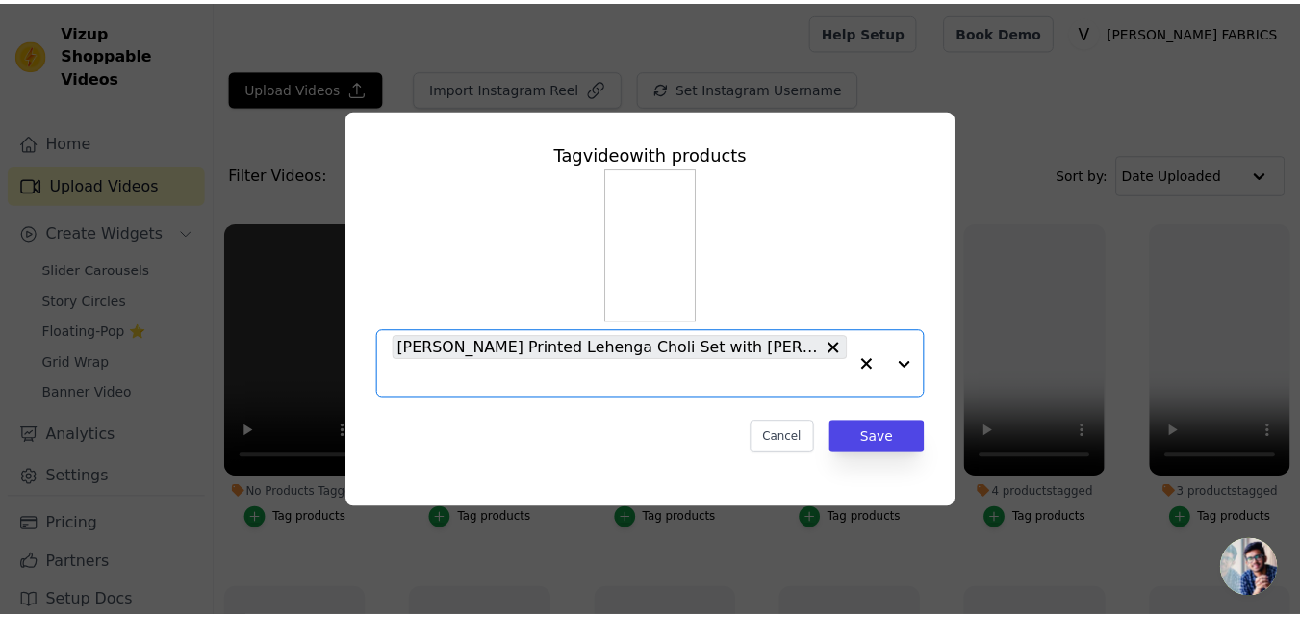
scroll to position [0, 0]
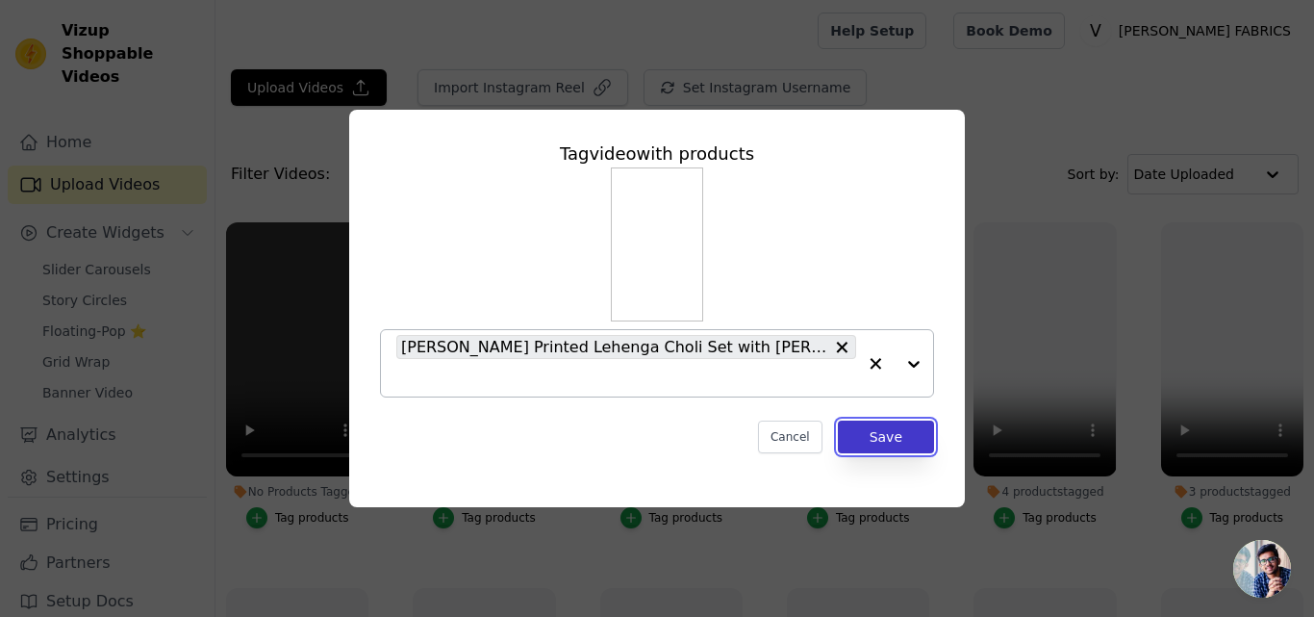
click at [894, 436] on button "Save" at bounding box center [886, 436] width 96 height 33
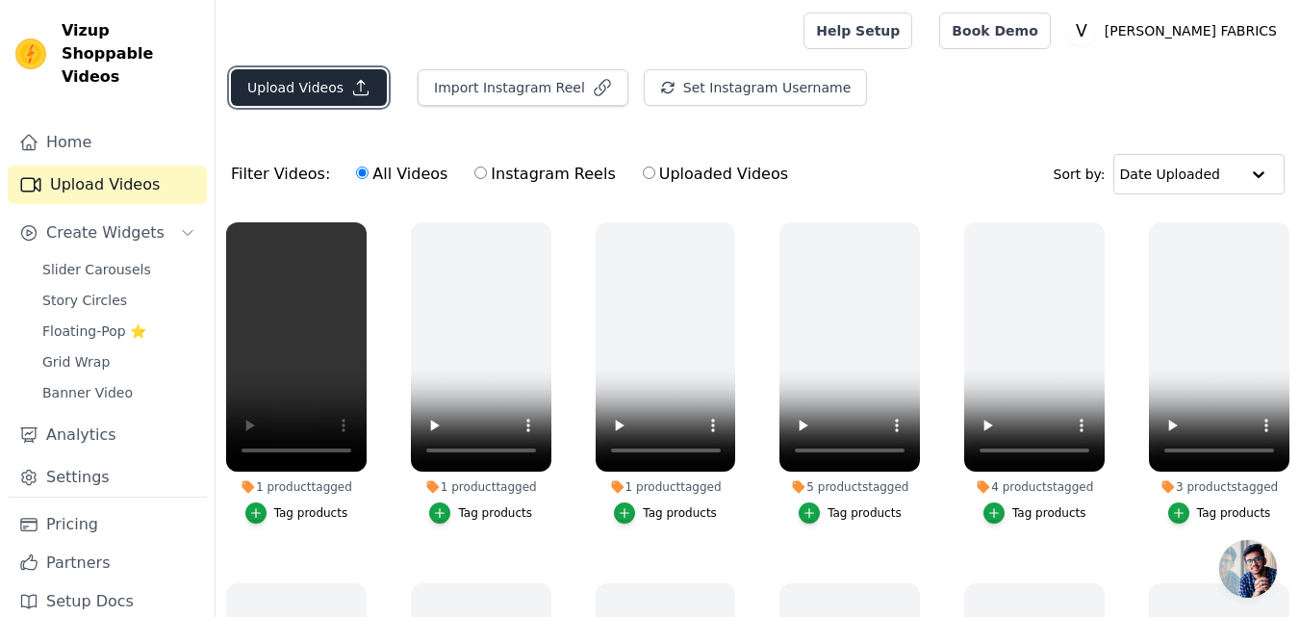
click at [325, 94] on button "Upload Videos" at bounding box center [309, 87] width 156 height 37
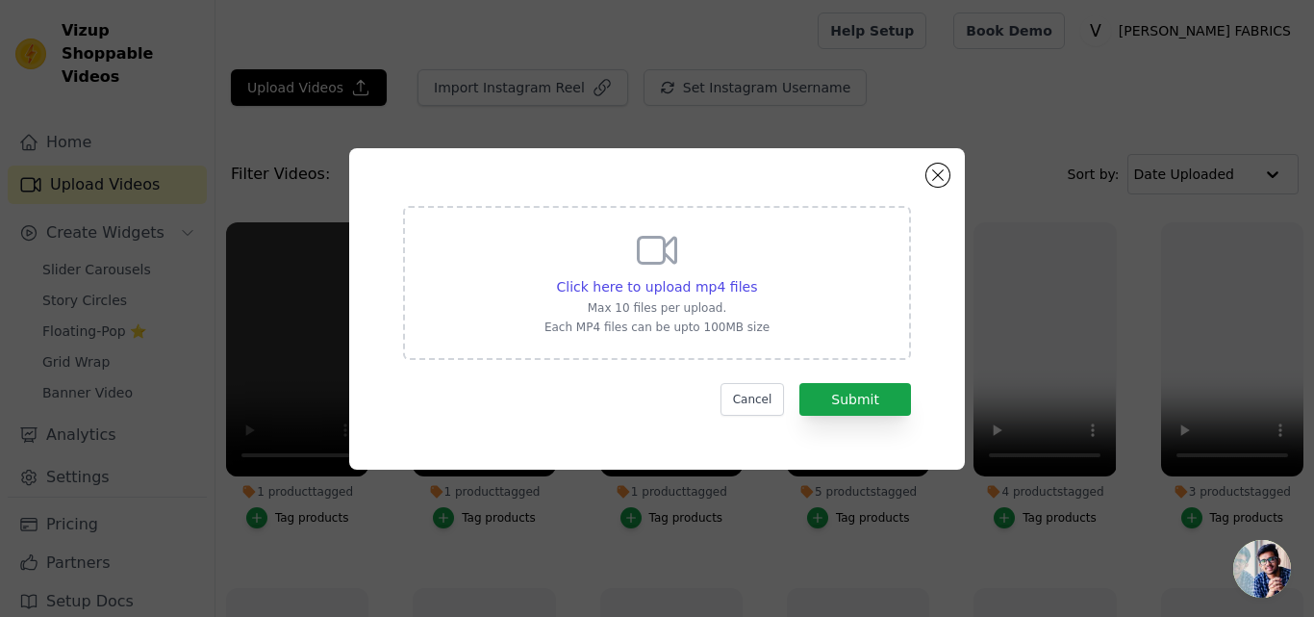
click at [638, 275] on div "Click here to upload mp4 files Max 10 files per upload. Each MP4 files can be u…" at bounding box center [657, 281] width 225 height 108
click at [756, 276] on input "Click here to upload mp4 files Max 10 files per upload. Each MP4 files can be u…" at bounding box center [756, 276] width 1 height 1
type input "C:\fakepath\7134.mp4"
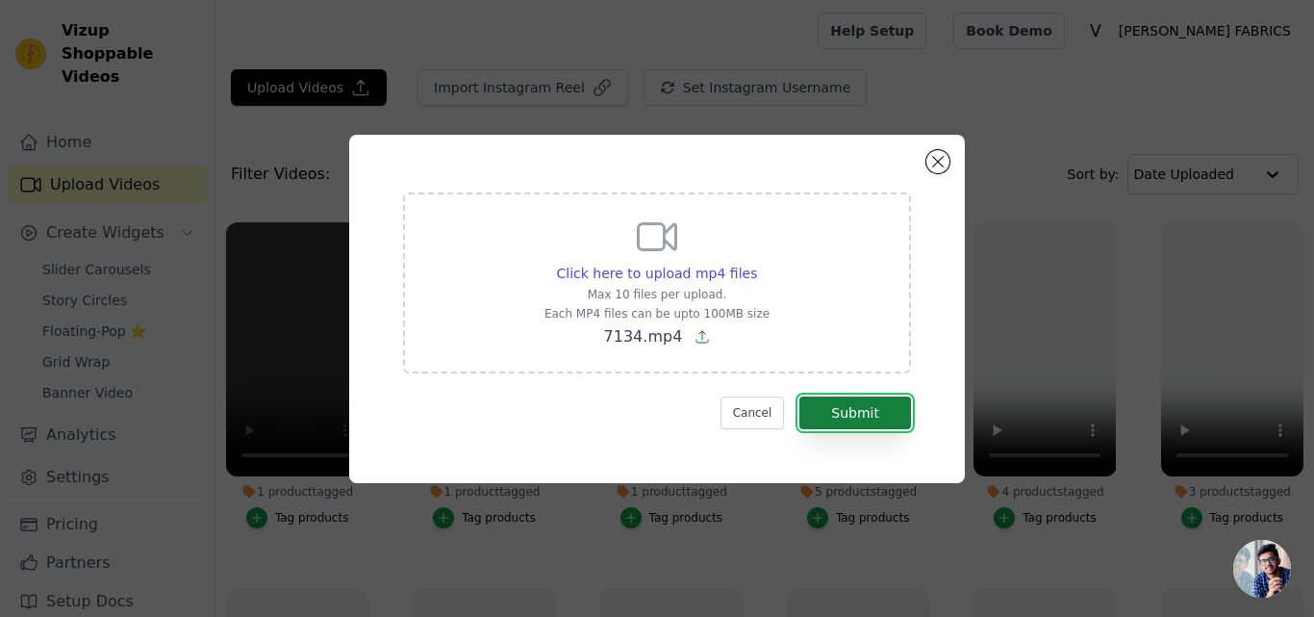
click at [856, 416] on button "Submit" at bounding box center [856, 412] width 112 height 33
